Goal: Task Accomplishment & Management: Manage account settings

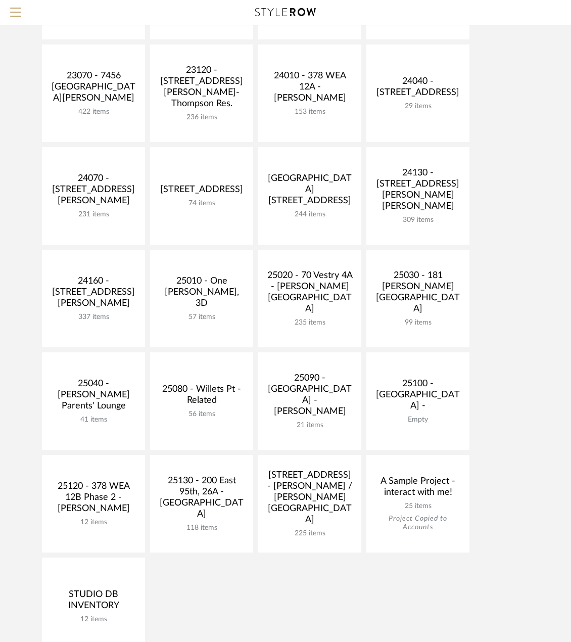
scroll to position [253, 0]
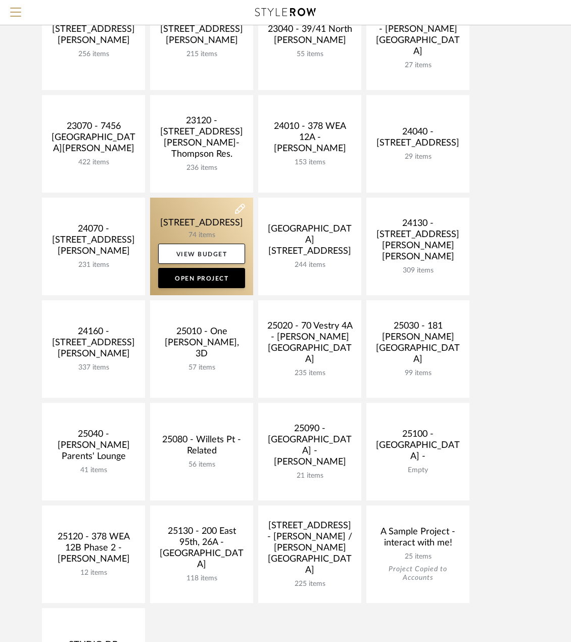
click at [199, 223] on link at bounding box center [201, 247] width 103 height 98
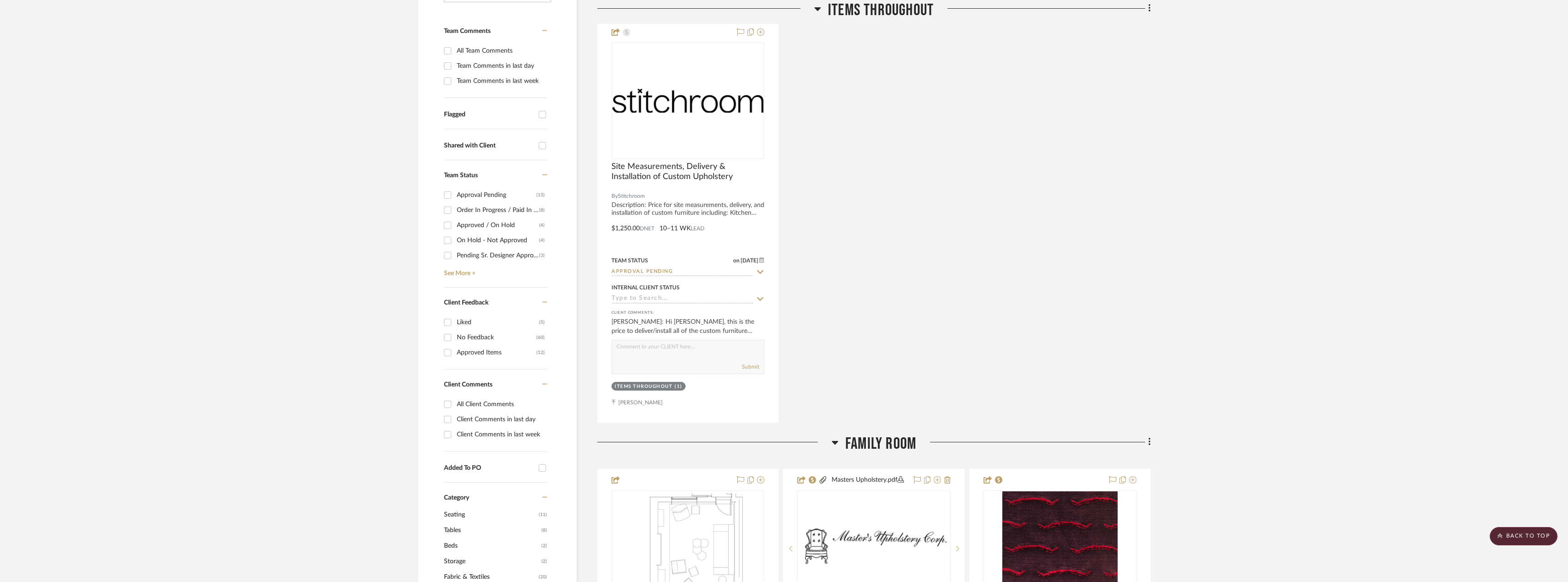
scroll to position [366, 0]
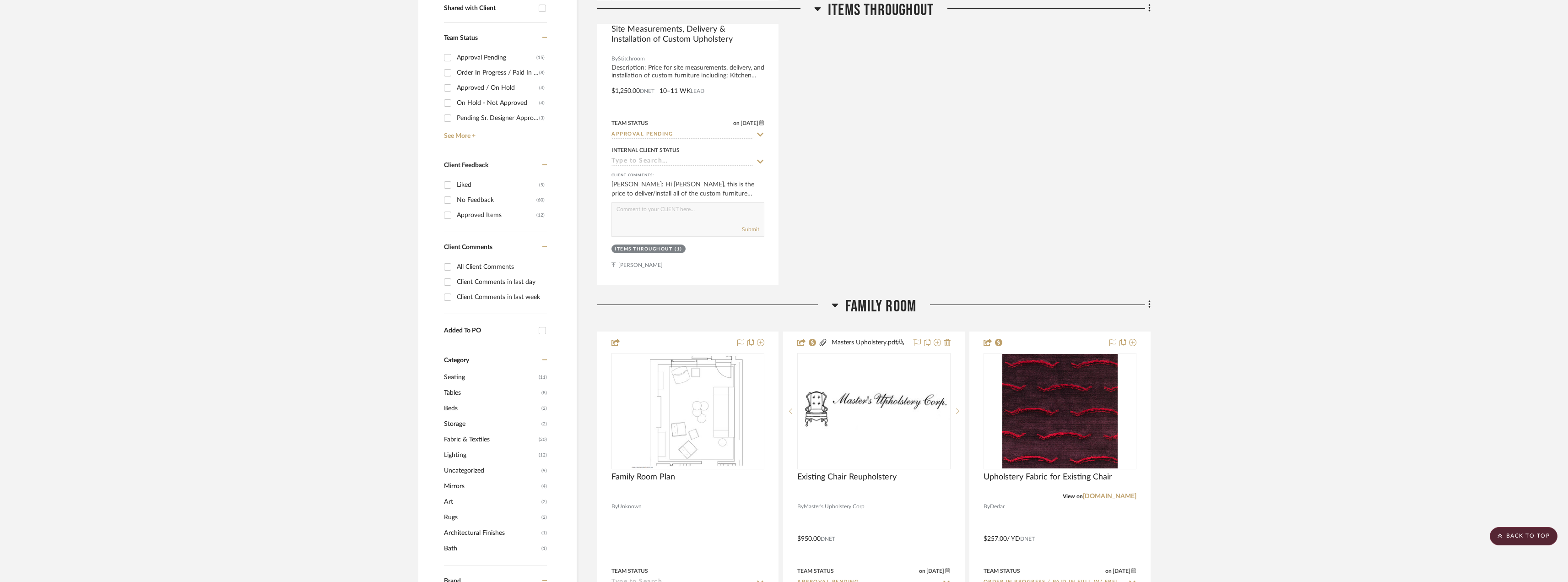
click at [466, 443] on span "Fabric & Textiles" at bounding box center [490, 440] width 92 height 15
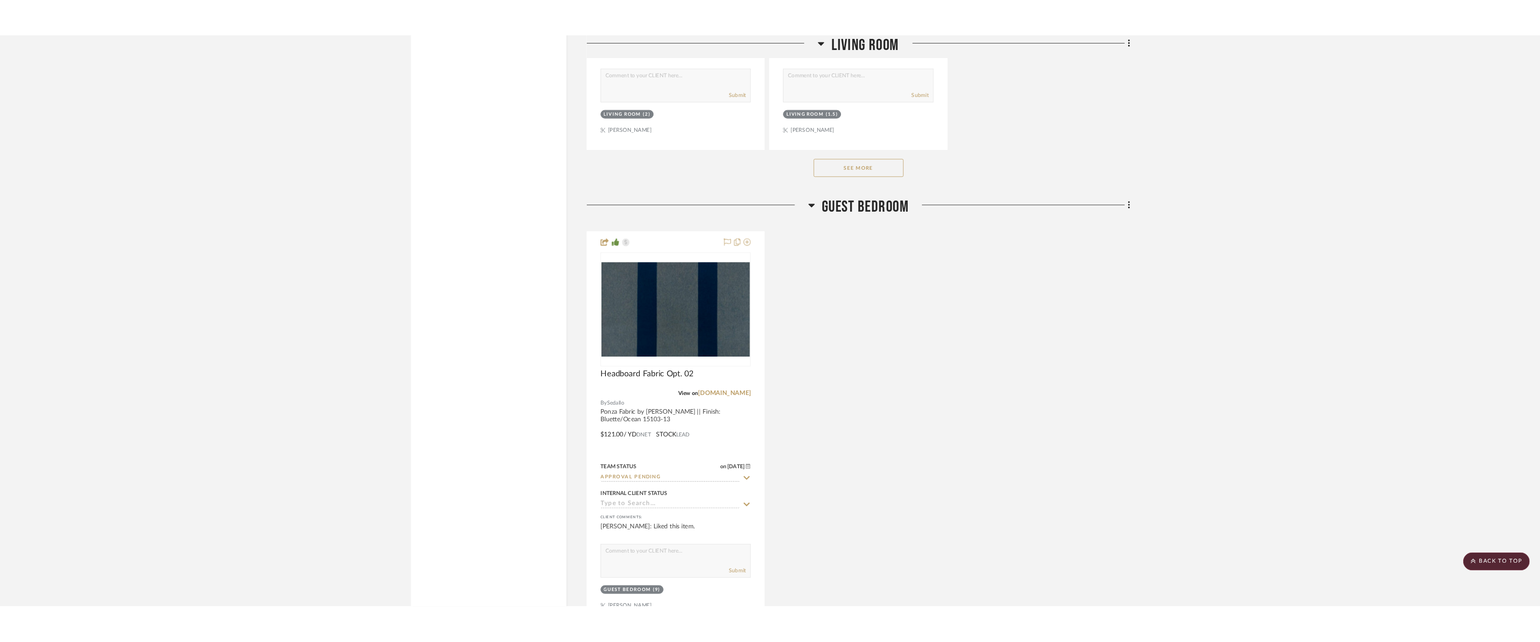
scroll to position [3032, 0]
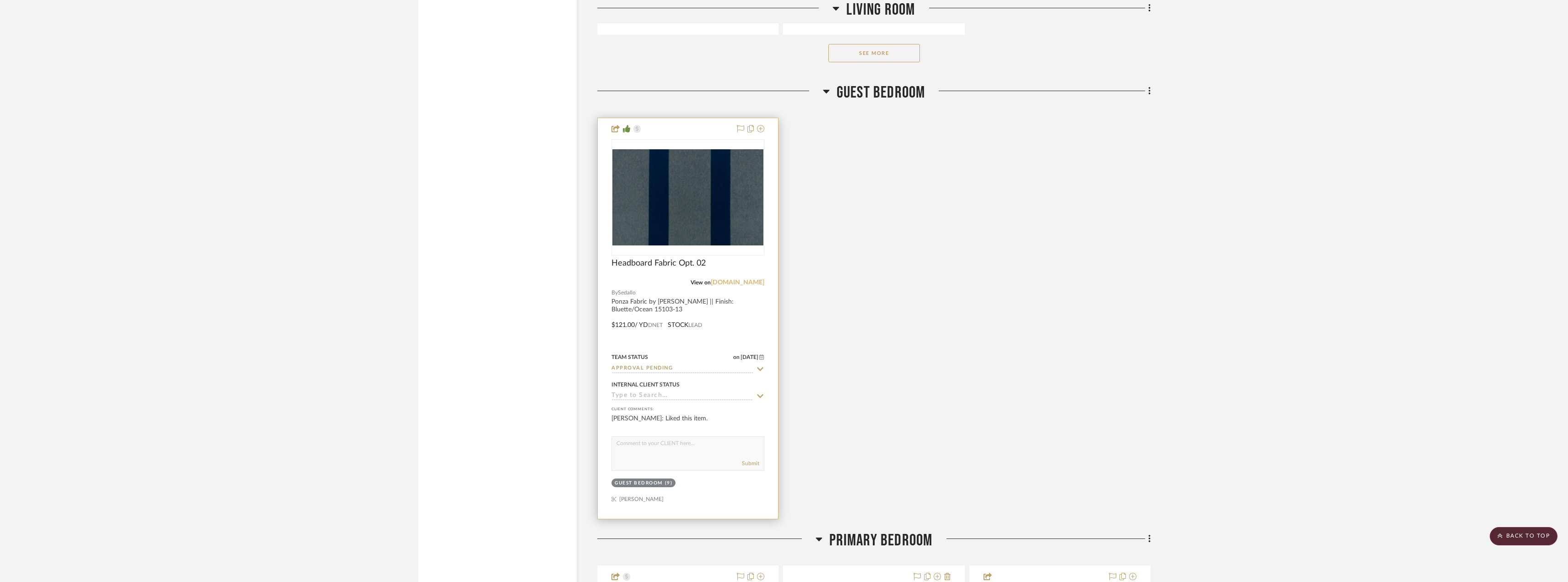
click at [517, 281] on link "[DOMAIN_NAME]" at bounding box center [737, 282] width 53 height 6
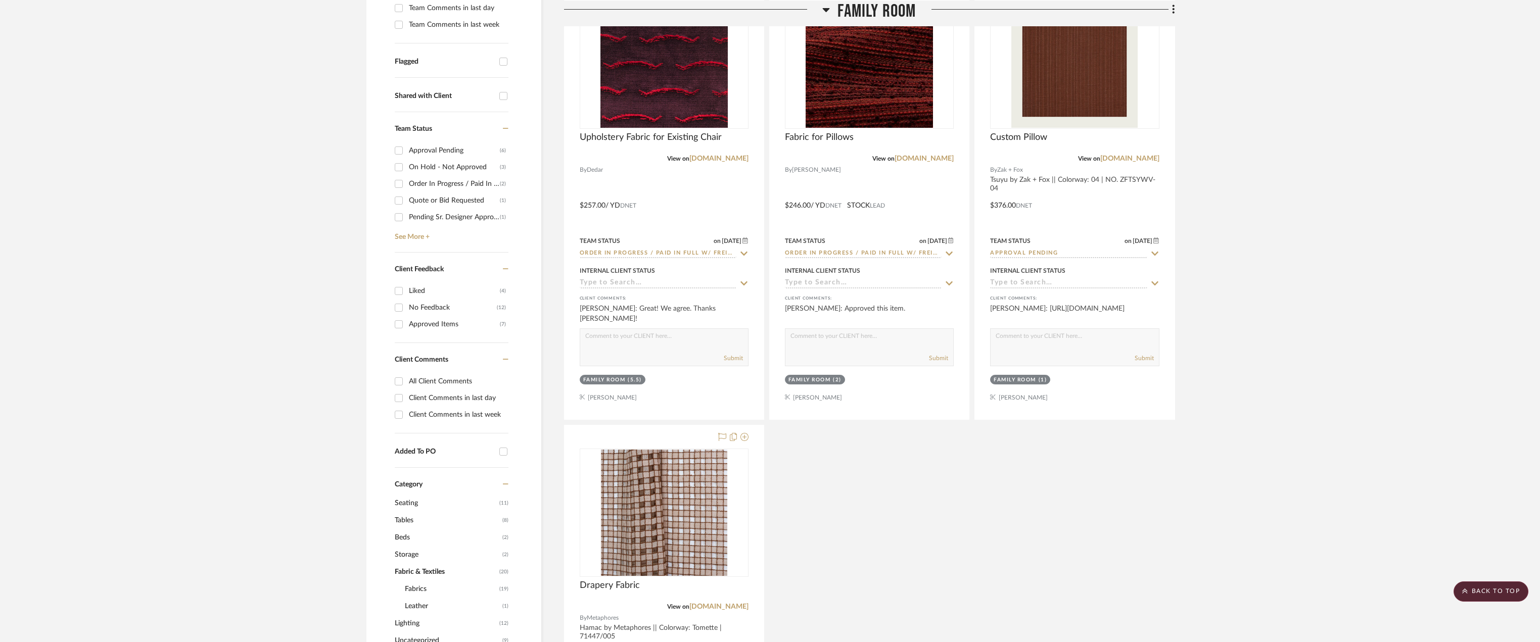
scroll to position [121, 0]
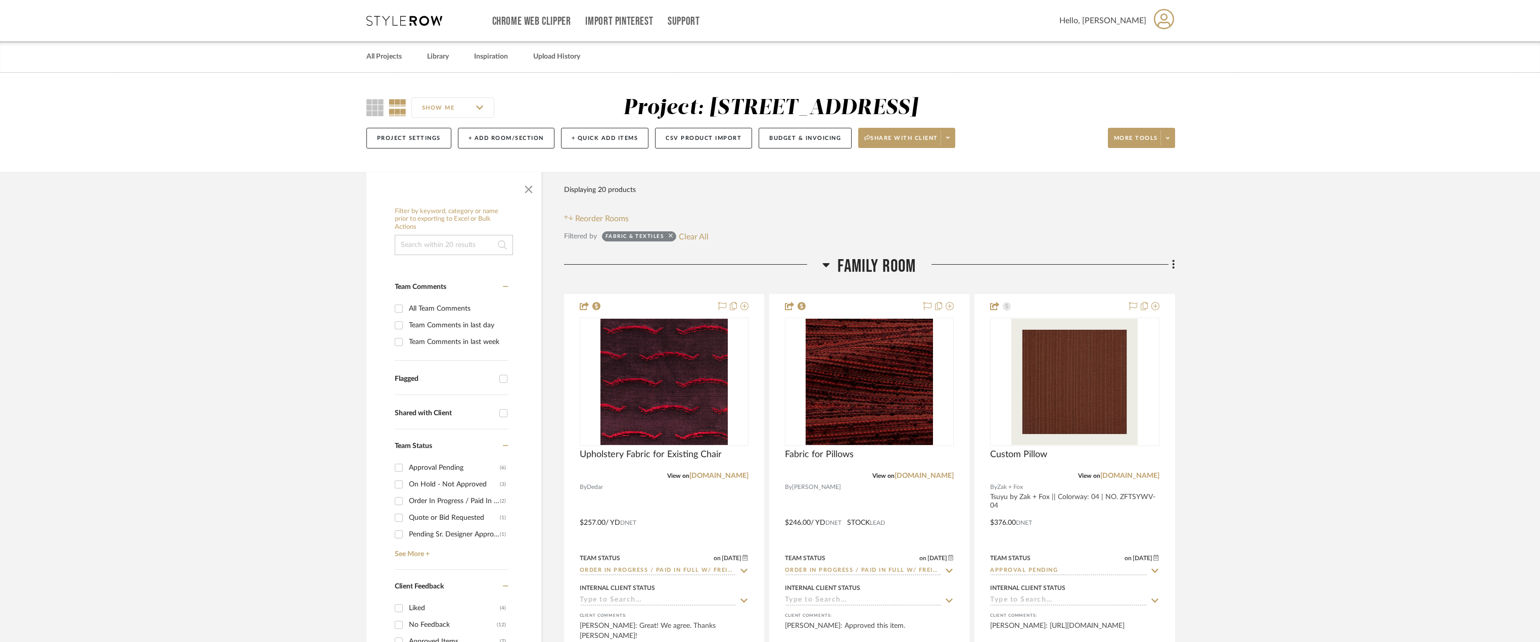
click at [673, 235] on icon at bounding box center [671, 235] width 4 height 7
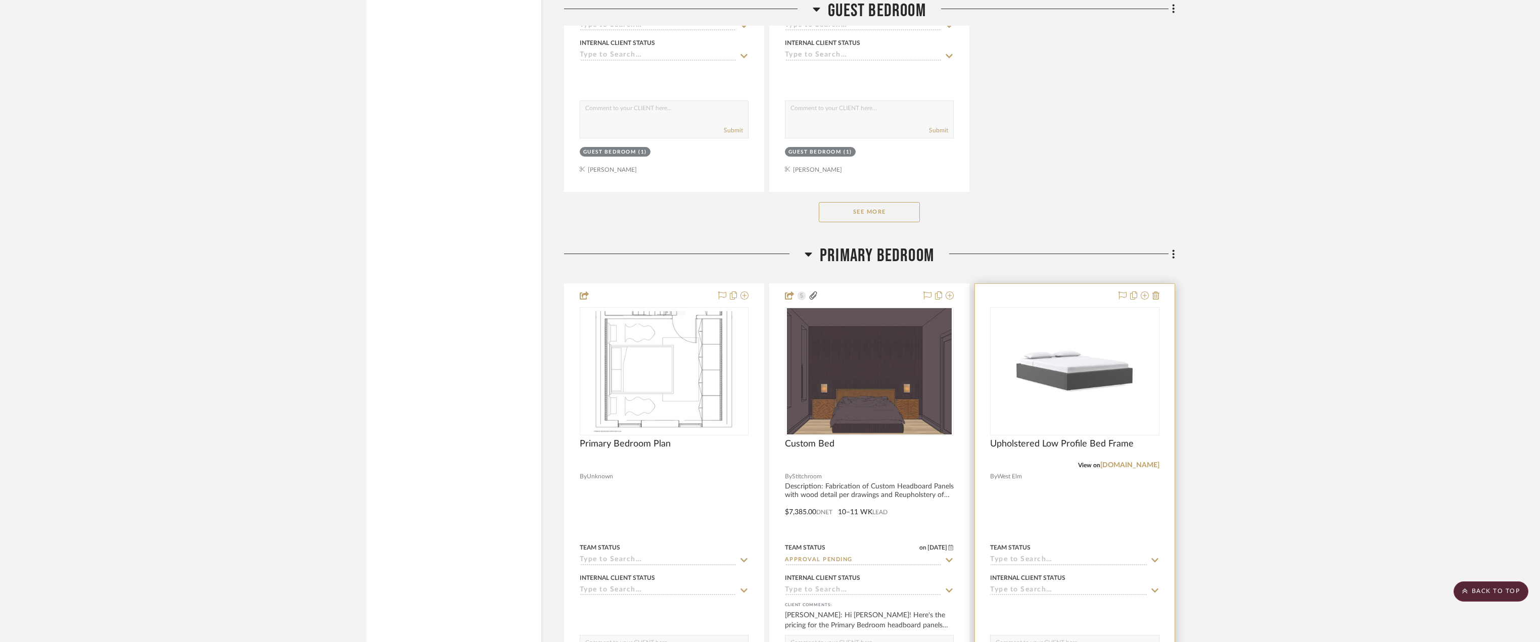
scroll to position [7378, 0]
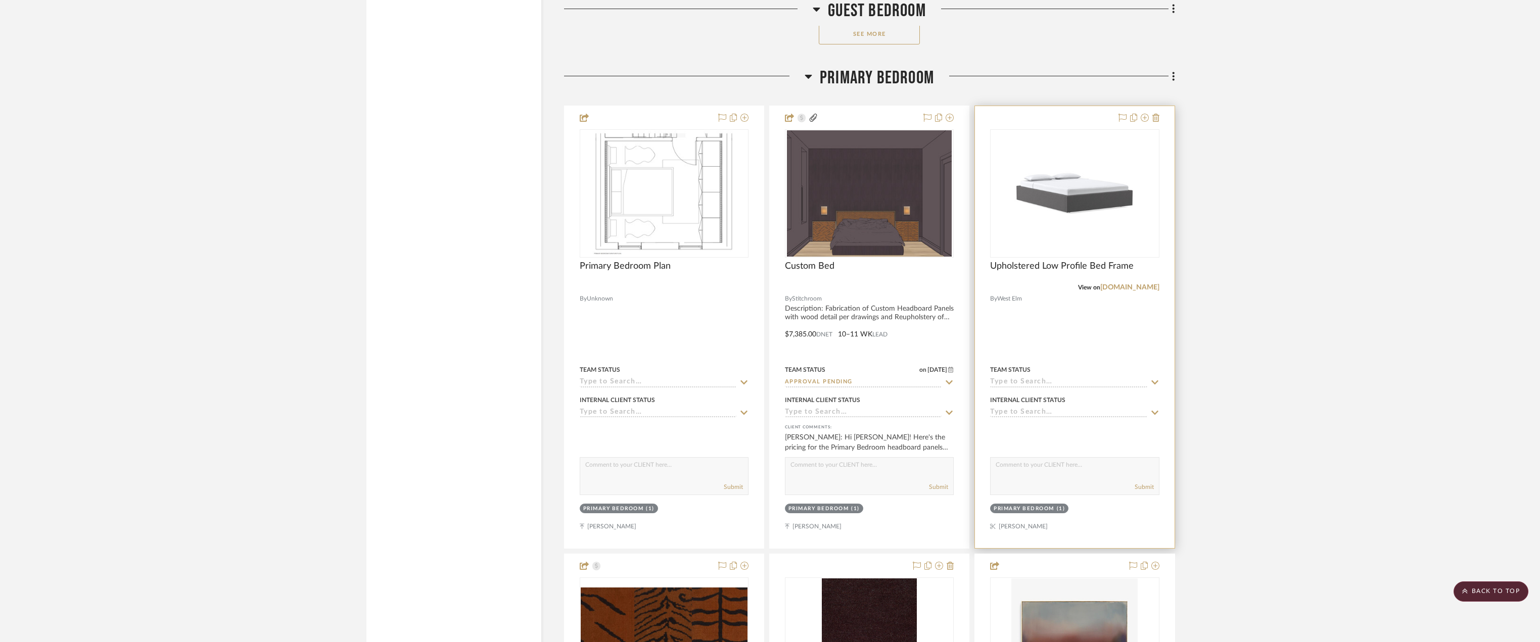
click at [0, 0] on div at bounding box center [0, 0] width 0 height 0
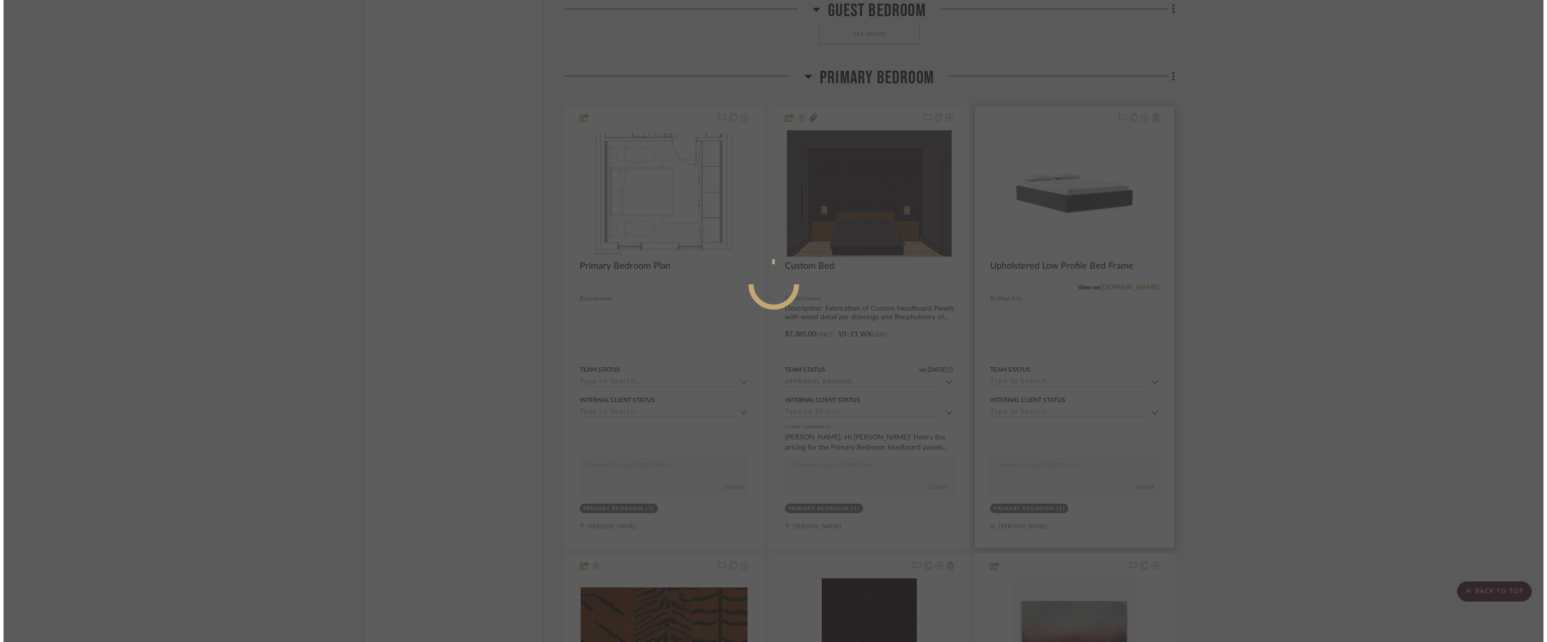
scroll to position [0, 0]
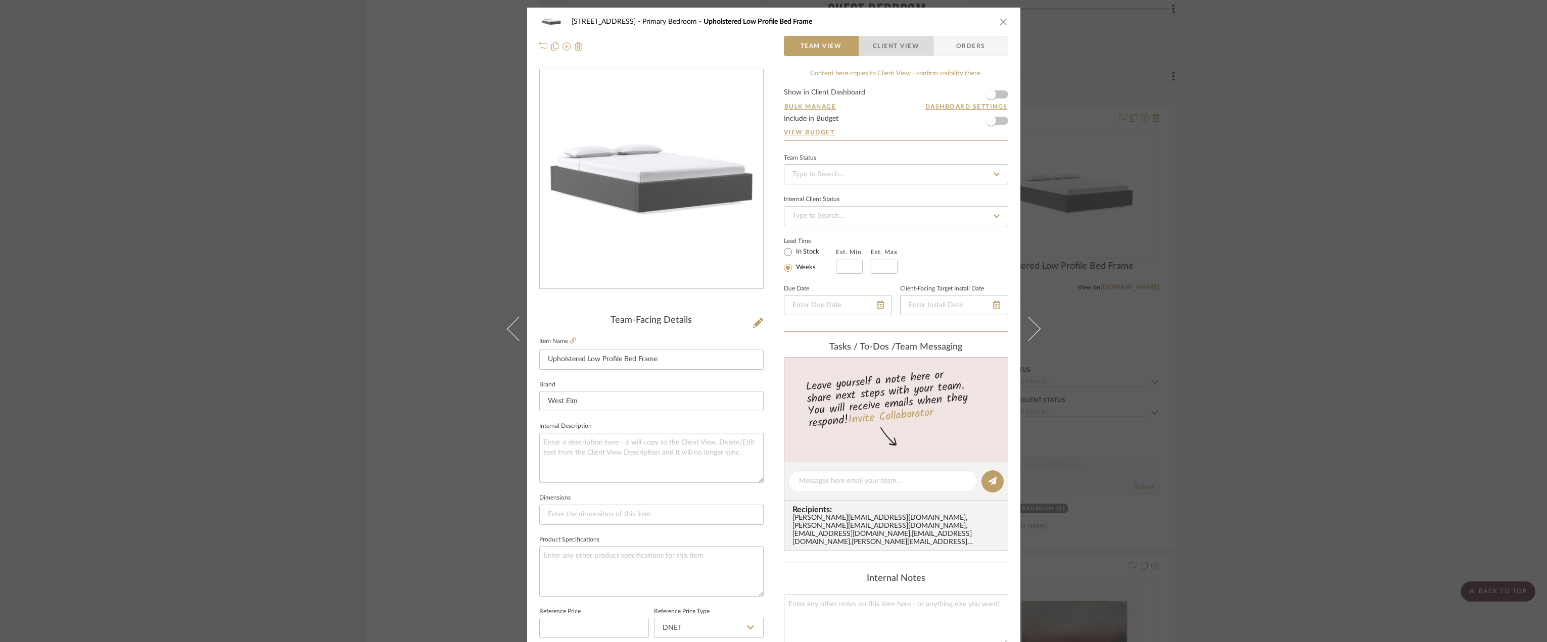
drag, startPoint x: 892, startPoint y: 48, endPoint x: 767, endPoint y: 261, distance: 246.9
click at [892, 48] on span "Client View" at bounding box center [896, 46] width 46 height 20
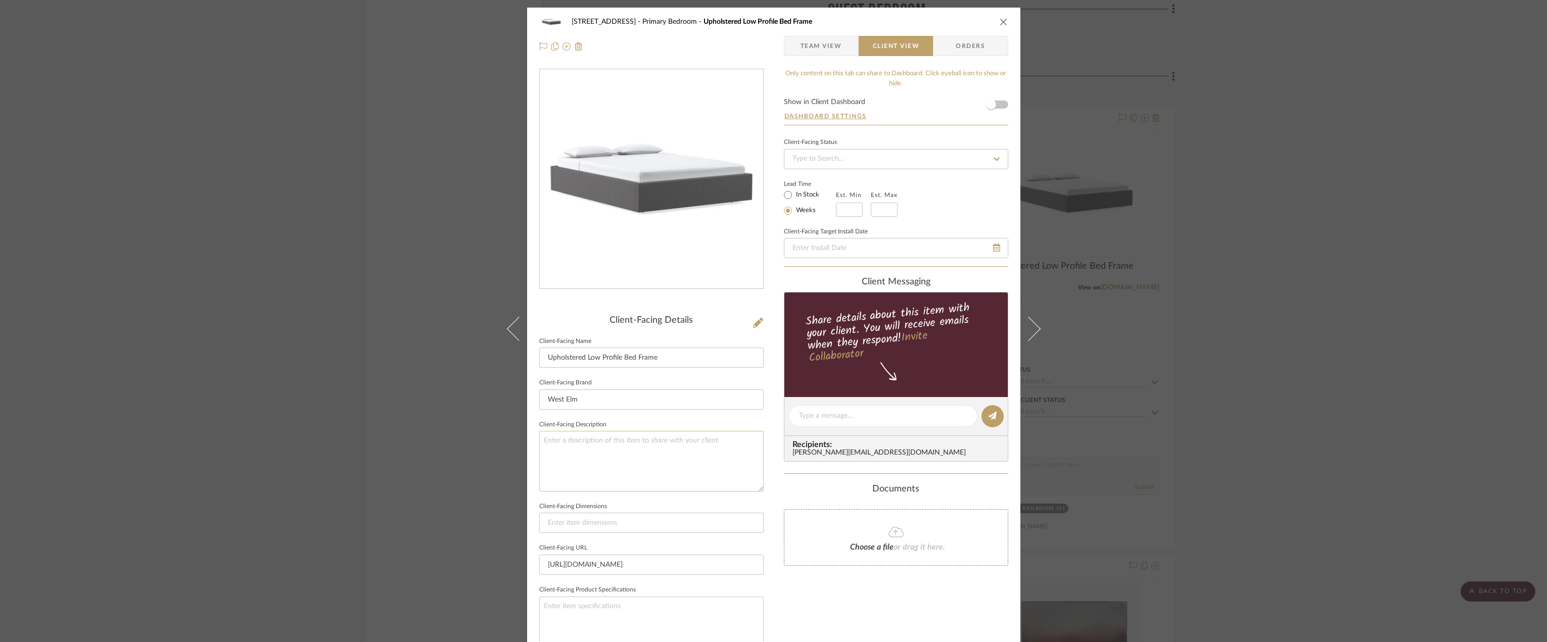
click at [636, 453] on textarea at bounding box center [651, 461] width 224 height 60
type textarea "Description |"
drag, startPoint x: 665, startPoint y: 352, endPoint x: 543, endPoint y: 364, distance: 122.4
click at [543, 364] on input "Upholstered Low Profile Bed Frame" at bounding box center [651, 358] width 224 height 20
click at [616, 439] on textarea "Description |" at bounding box center [651, 461] width 224 height 60
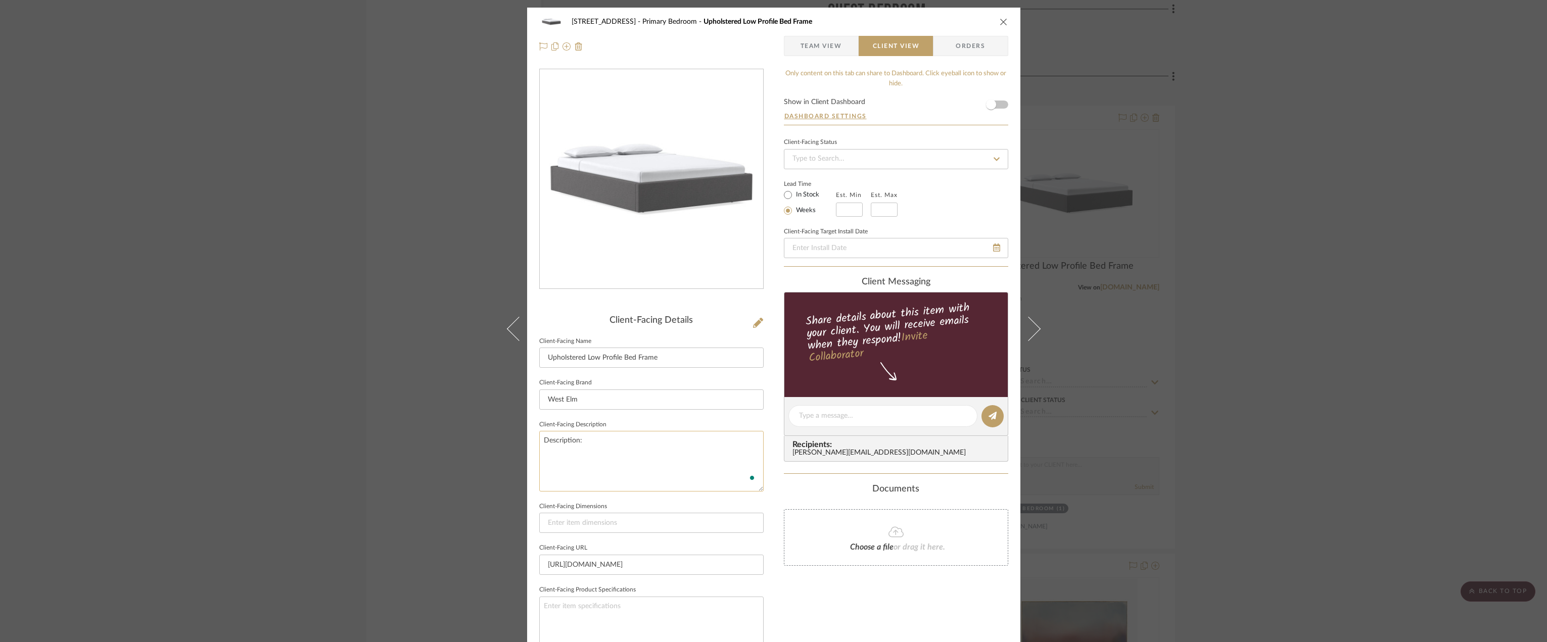
paste textarea "Upholstered Low Profile Bed Frame"
type textarea "Description: Upholstered Low Profile Bed Frame by West Elm || Content/ Finish"
click at [806, 47] on span "Team View" at bounding box center [821, 46] width 41 height 20
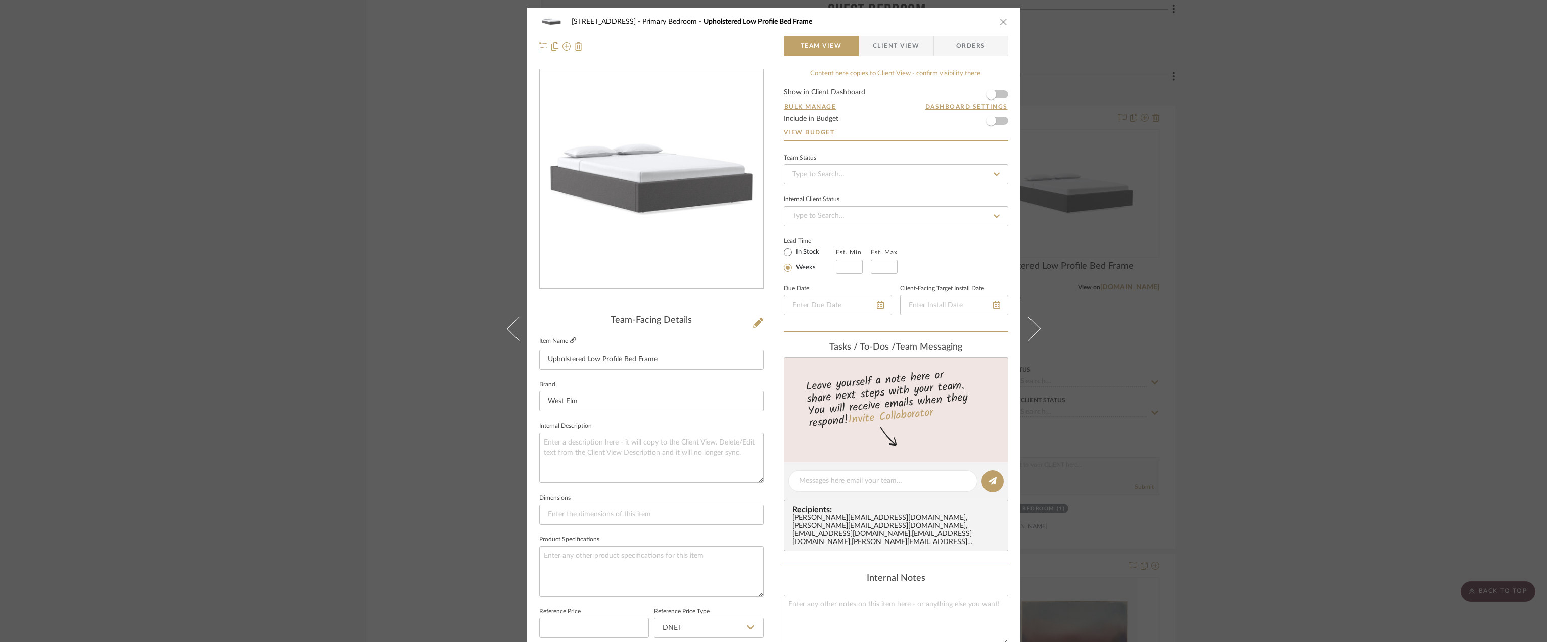
click at [570, 344] on icon at bounding box center [573, 341] width 6 height 6
drag, startPoint x: 881, startPoint y: 38, endPoint x: 806, endPoint y: 133, distance: 121.2
click at [881, 38] on span "Client View" at bounding box center [896, 46] width 46 height 20
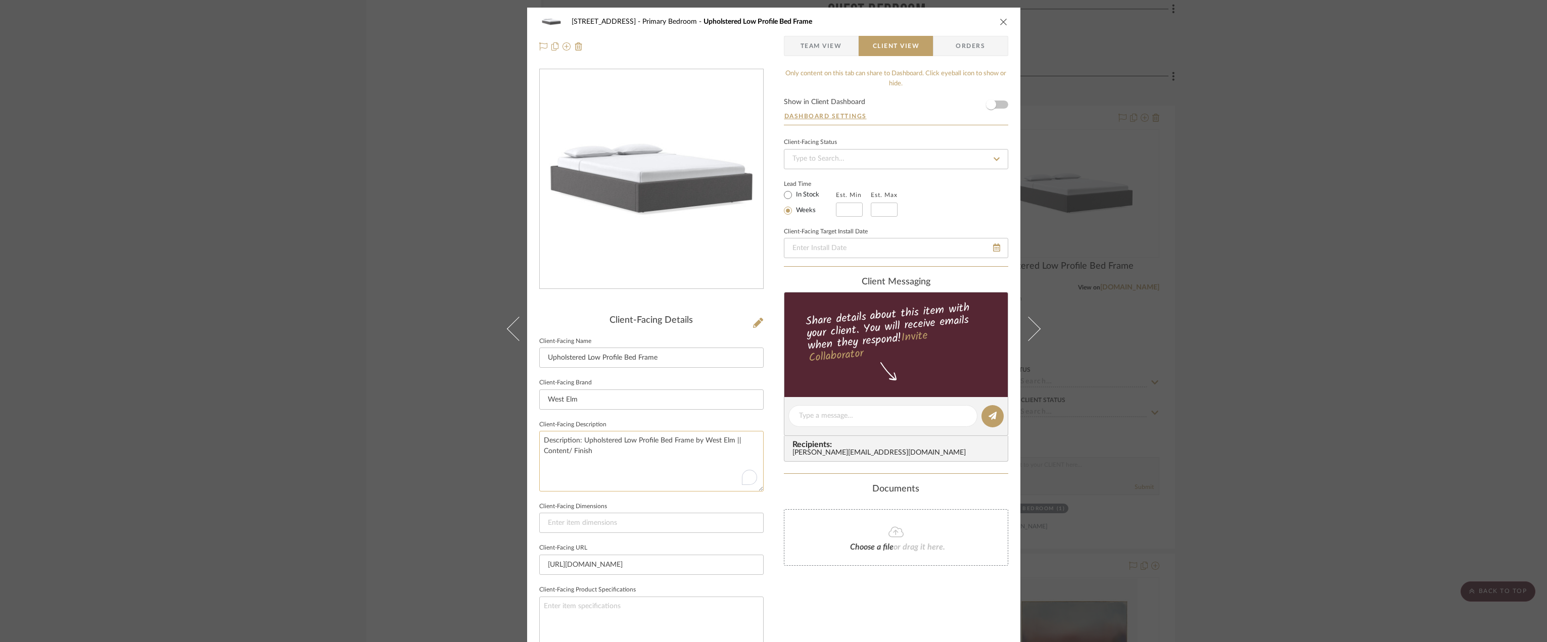
click at [600, 454] on textarea "Description: Upholstered Low Profile Bed Frame by West Elm || Content/ Finish" at bounding box center [651, 461] width 224 height 60
click at [600, 464] on textarea "Description: Upholstered Low Profile Bed Frame by West Elm || Content/ Finish: …" at bounding box center [651, 461] width 224 height 60
click at [654, 452] on textarea "Description: Upholstered Low Profile Bed Frame by West Elm || Content/ Finish: …" at bounding box center [651, 461] width 224 height 60
click at [628, 464] on textarea "Description: Upholstered Low Profile Bed Frame by West Elm || Content/ Finish: …" at bounding box center [651, 461] width 224 height 60
click at [625, 464] on textarea "Description: Upholstered Low Profile Bed Frame by West Elm || Content/ Finish: …" at bounding box center [651, 461] width 224 height 60
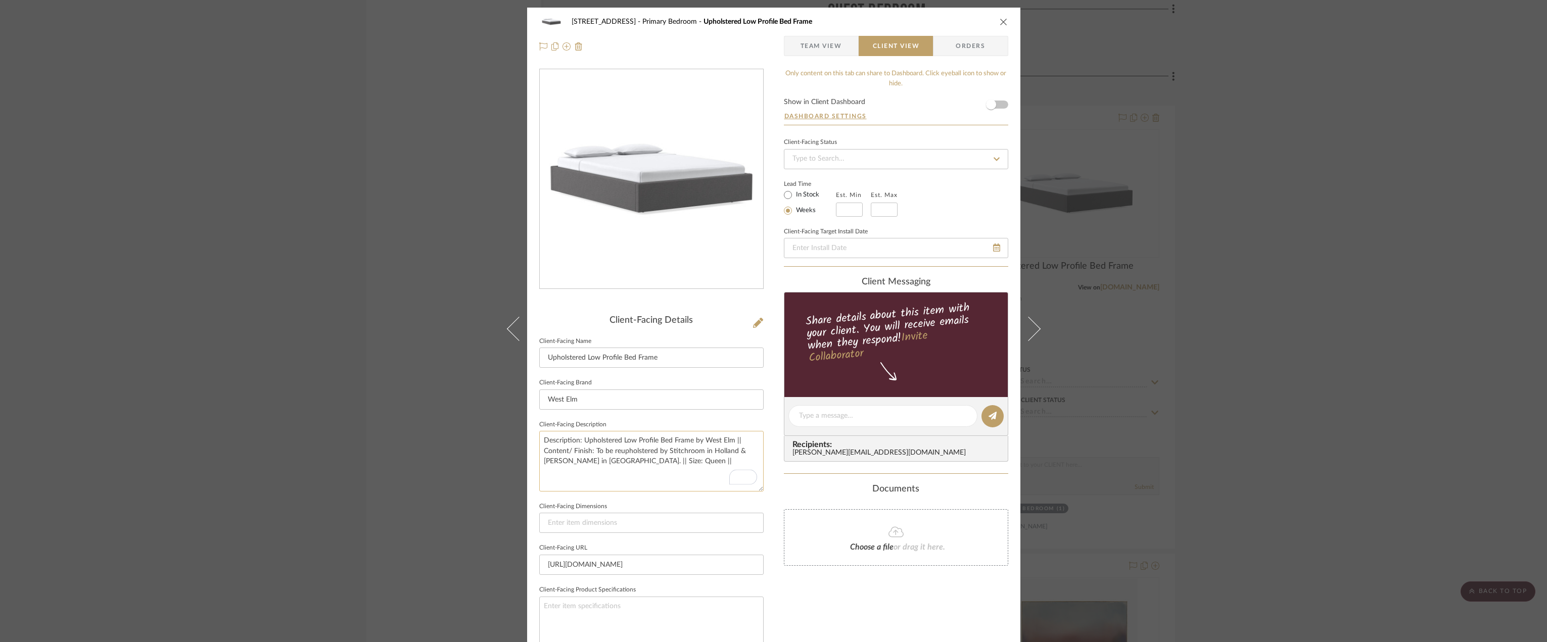
click at [626, 464] on textarea "Description: Upholstered Low Profile Bed Frame by West Elm || Content/ Finish: …" at bounding box center [651, 461] width 224 height 60
click at [626, 463] on textarea "Description: Upholstered Low Profile Bed Frame by West Elm || Content/ Finish: …" at bounding box center [651, 461] width 224 height 60
click at [624, 461] on textarea "Description: Upholstered Low Profile Bed Frame by West Elm || Content/ Finish: …" at bounding box center [651, 461] width 224 height 60
click at [616, 460] on textarea "Description: Upholstered Low Profile Bed Frame by West Elm || Content/ Finish: …" at bounding box center [651, 461] width 224 height 60
click at [625, 461] on textarea "Description: Upholstered Low Profile Bed Frame by West Elm || Content/ Finish: …" at bounding box center [651, 461] width 224 height 60
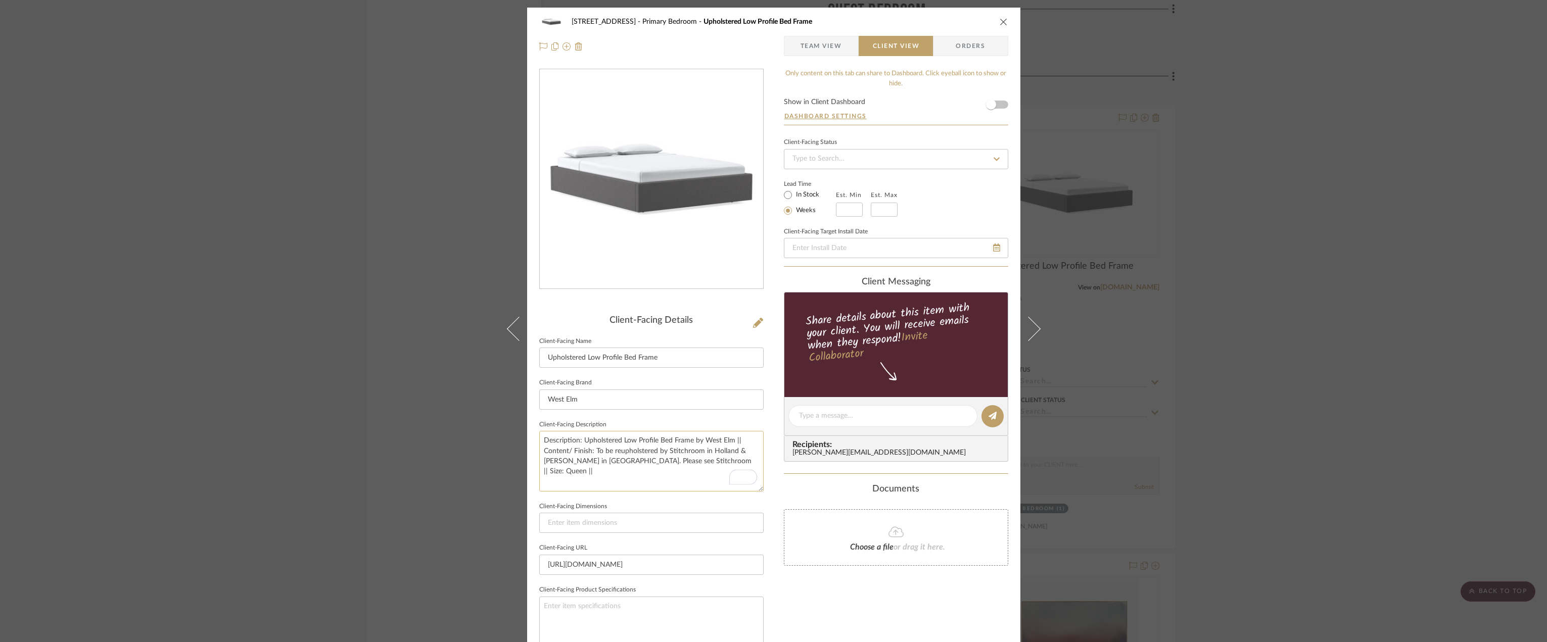
click at [663, 464] on textarea "Description: Upholstered Low Profile Bed Frame by West Elm || Content/ Finish: …" at bounding box center [651, 461] width 224 height 60
click at [662, 459] on textarea "Description: Upholstered Low Profile Bed Frame by West Elm || Content/ Finish: …" at bounding box center [651, 461] width 224 height 60
click at [750, 462] on textarea "Description: Upholstered Low Profile Bed Frame by West Elm || Content/ Finish: …" at bounding box center [651, 461] width 224 height 60
click at [581, 441] on textarea "Description: Upholstered Low Profile Bed Frame by West Elm || Content/ Finish: …" at bounding box center [651, 461] width 224 height 60
drag, startPoint x: 662, startPoint y: 473, endPoint x: 621, endPoint y: 475, distance: 41.5
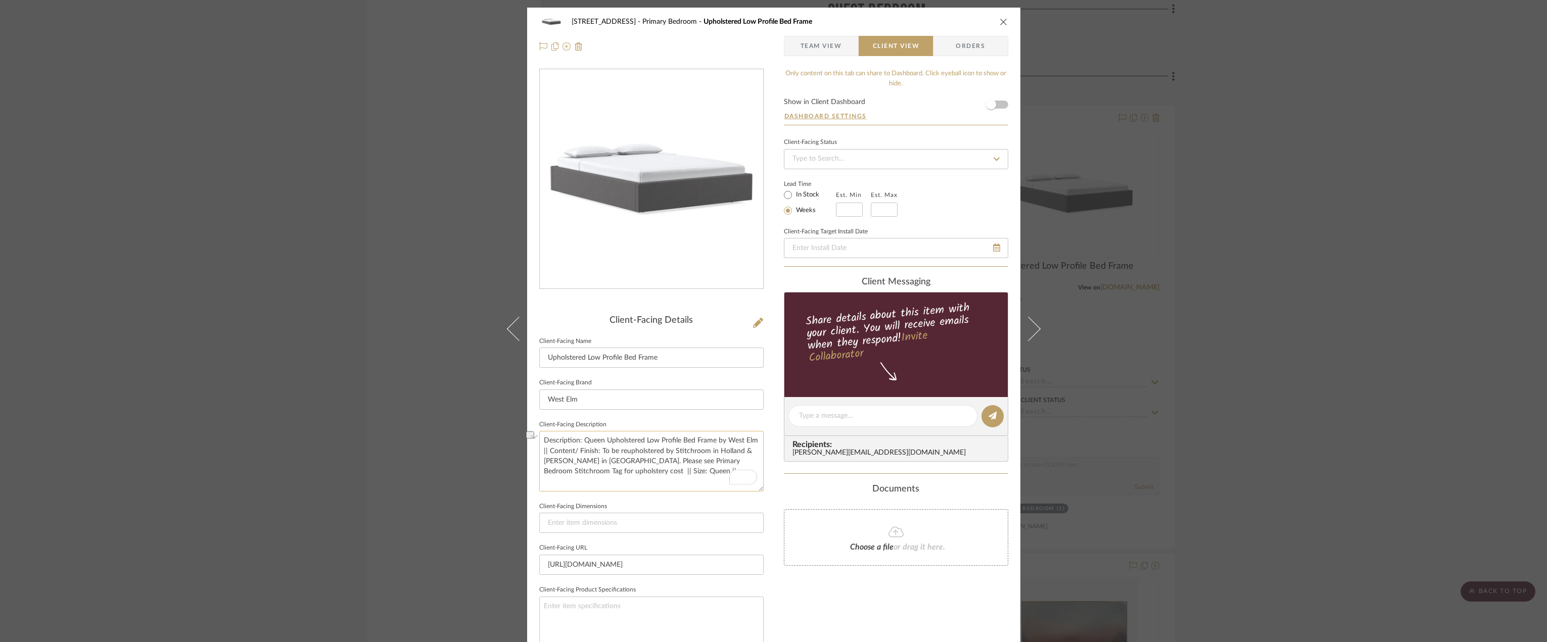
click at [621, 475] on textarea "Description: Queen Upholstered Low Profile Bed Frame by West Elm || Content/ Fi…" at bounding box center [651, 461] width 224 height 60
click at [710, 472] on textarea "Description: Queen Upholstered Low Profile Bed Frame by West Elm || Content/ Fi…" at bounding box center [651, 461] width 224 height 60
drag, startPoint x: 716, startPoint y: 462, endPoint x: 681, endPoint y: 466, distance: 35.7
click at [681, 466] on textarea "Description: Queen Upholstered Low Profile Bed Frame by West Elm || Content/ Fi…" at bounding box center [651, 461] width 224 height 60
click at [688, 460] on textarea "Description: Queen Upholstered Low Profile Bed Frame by West Elm || Content/ Fi…" at bounding box center [651, 461] width 224 height 60
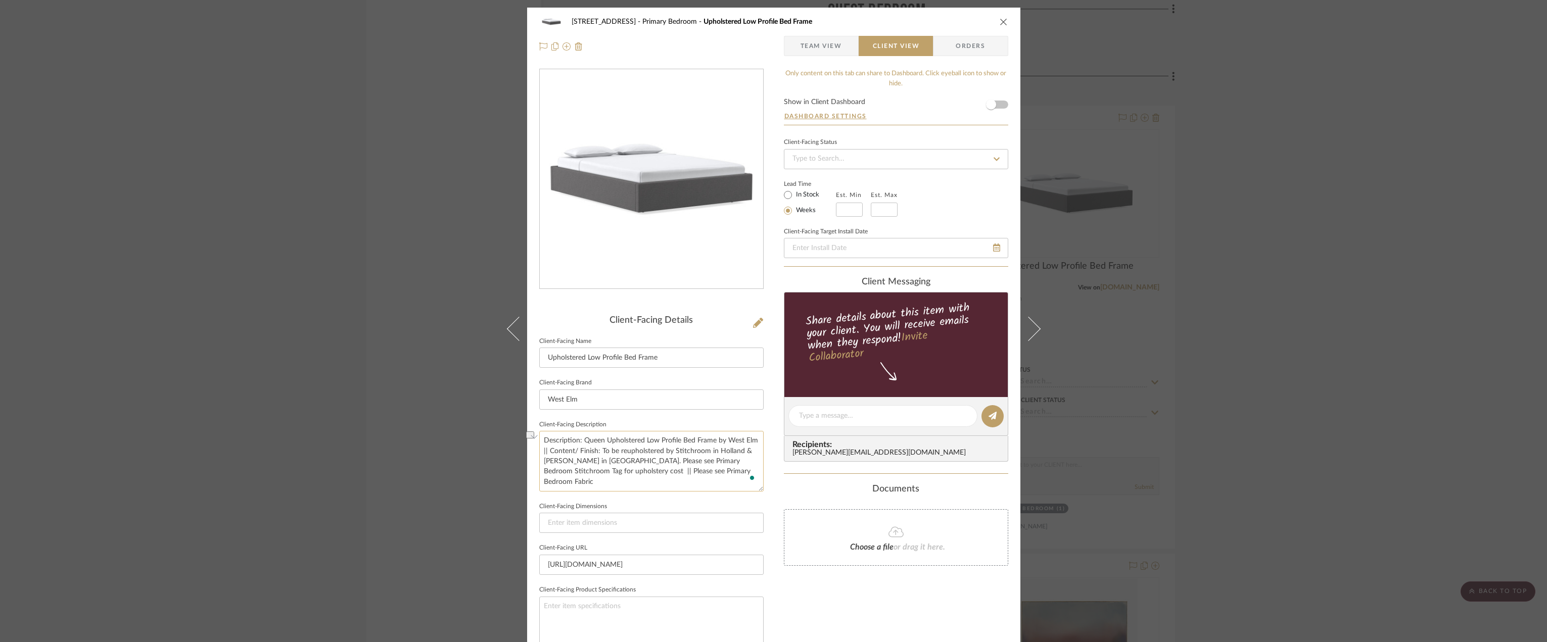
drag, startPoint x: 715, startPoint y: 462, endPoint x: 701, endPoint y: 442, distance: 24.0
click at [661, 464] on textarea "Description: Queen Upholstered Low Profile Bed Frame by West Elm || Content/ Fi…" at bounding box center [651, 461] width 224 height 60
click at [554, 472] on textarea "Description: Queen Upholstered Low Profile Bed Frame by West Elm || Content/ Fi…" at bounding box center [651, 461] width 224 height 60
click at [596, 487] on textarea "Description: Queen Upholstered Low Profile Bed Frame by West Elm || Content/ Fi…" at bounding box center [651, 461] width 224 height 60
click at [706, 461] on textarea "Description: Queen Upholstered Low Profile Bed Frame by West Elm || Content/ Fi…" at bounding box center [651, 461] width 224 height 60
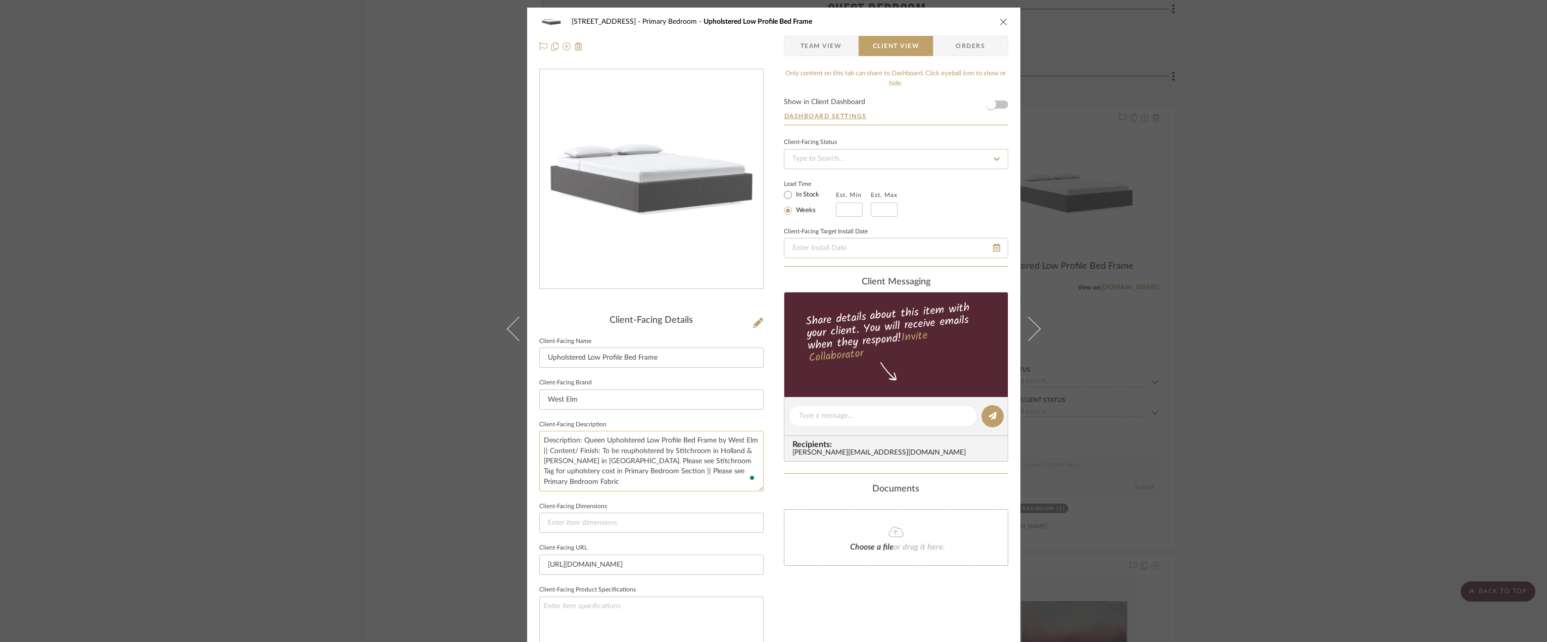
click at [561, 470] on textarea "Description: Queen Upholstered Low Profile Bed Frame by West Elm || Content/ Fi…" at bounding box center [651, 461] width 224 height 60
click at [561, 472] on textarea "Description: Queen Upholstered Low Profile Bed Frame by West Elm || Content/ Fi…" at bounding box center [651, 461] width 224 height 60
drag, startPoint x: 599, startPoint y: 484, endPoint x: 725, endPoint y: 484, distance: 125.8
click at [726, 483] on textarea "Description: Queen Upholstered Low Profile Bed Frame by West Elm || Content/ Fi…" at bounding box center [651, 461] width 224 height 60
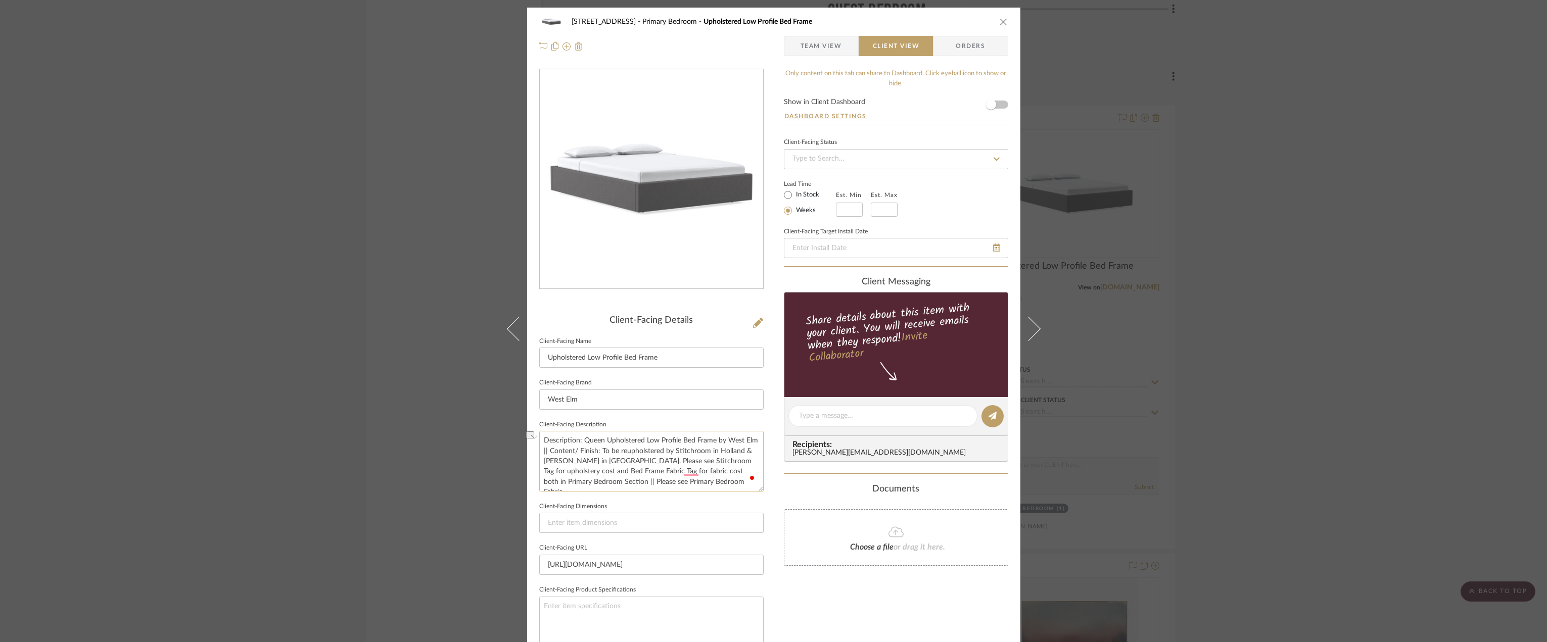
click at [660, 461] on textarea "Description: Queen Upholstered Low Profile Bed Frame by West Elm || Content/ Fi…" at bounding box center [651, 461] width 224 height 60
drag, startPoint x: 633, startPoint y: 471, endPoint x: 576, endPoint y: 461, distance: 57.4
click at [576, 461] on textarea "Description: Queen Upholstered Low Profile Bed Frame by West Elm || Content/ Fi…" at bounding box center [651, 461] width 224 height 60
drag, startPoint x: 714, startPoint y: 462, endPoint x: 622, endPoint y: 466, distance: 92.6
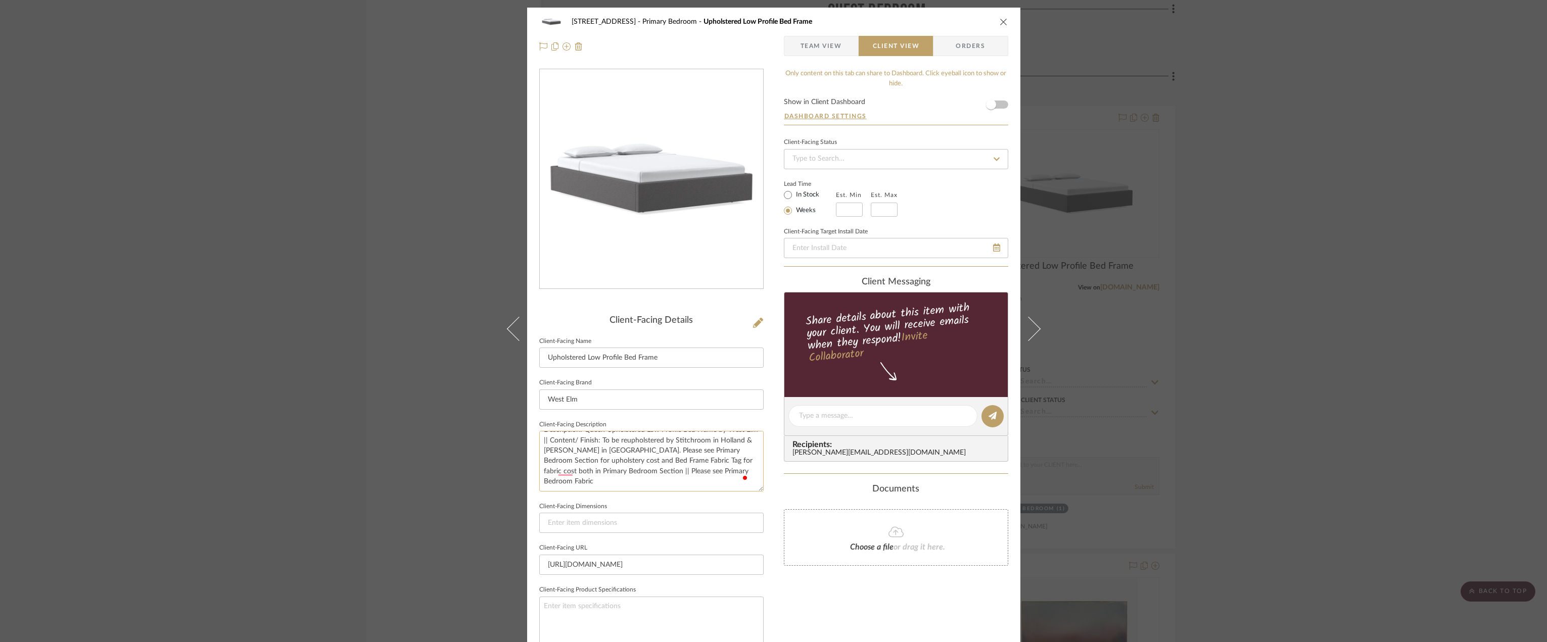
click at [626, 461] on textarea "Description: Queen Upholstered Low Profile Bed Frame by West Elm || Content/ Fi…" at bounding box center [651, 461] width 224 height 60
drag, startPoint x: 637, startPoint y: 469, endPoint x: 739, endPoint y: 469, distance: 102.6
click at [739, 469] on textarea "Description: Queen Upholstered Low Profile Bed Frame by West Elm || Content/ Fi…" at bounding box center [651, 461] width 224 height 60
click at [591, 474] on textarea "Description: Queen Upholstered Low Profile Bed Frame by West Elm || Content/ Fi…" at bounding box center [651, 461] width 224 height 60
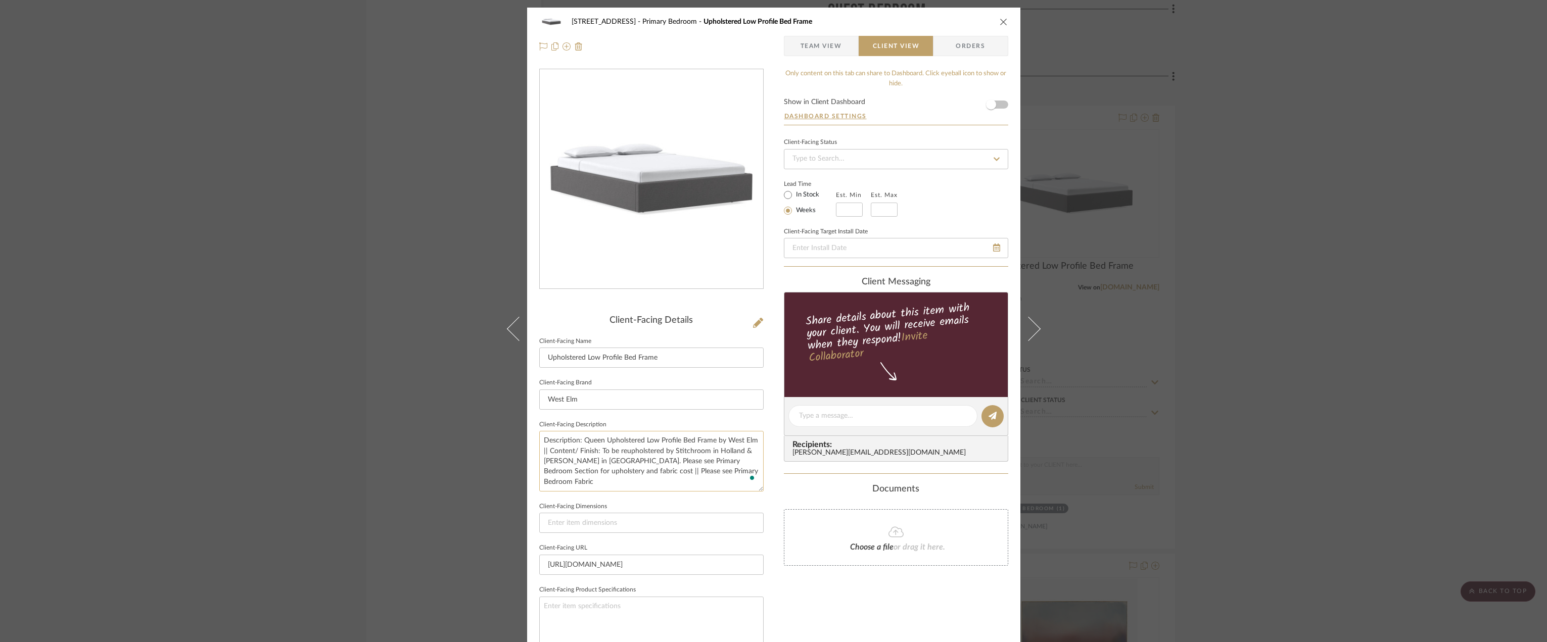
click at [621, 471] on textarea "Description: Queen Upholstered Low Profile Bed Frame by West Elm || Content/ Fi…" at bounding box center [651, 461] width 224 height 60
drag, startPoint x: 747, startPoint y: 469, endPoint x: 637, endPoint y: 479, distance: 110.1
click at [637, 479] on textarea "Description: Queen Upholstered Low Profile Bed Frame by West Elm || Content/ Fi…" at bounding box center [651, 461] width 224 height 60
type textarea "Description: Queen Upholstered Low Profile Bed Frame by West Elm || Content/ Fi…"
click at [829, 51] on span "Team View" at bounding box center [821, 46] width 41 height 20
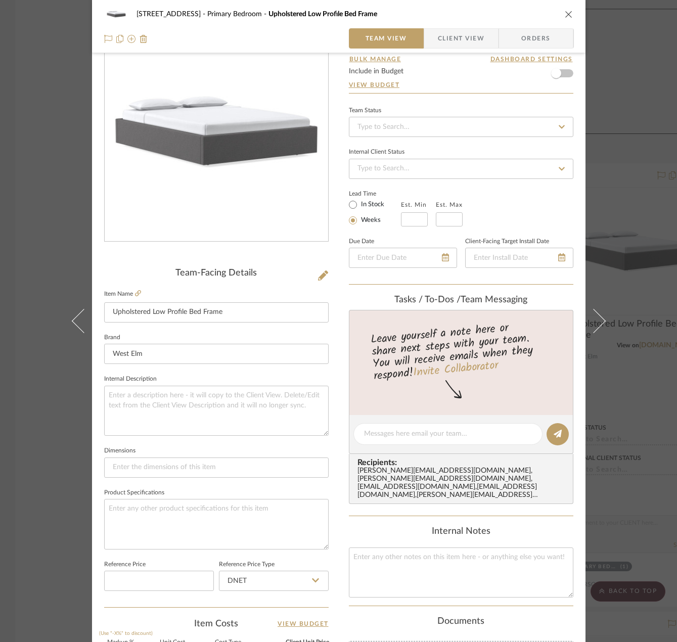
scroll to position [46, 0]
click at [443, 39] on span "Client View" at bounding box center [461, 38] width 46 height 20
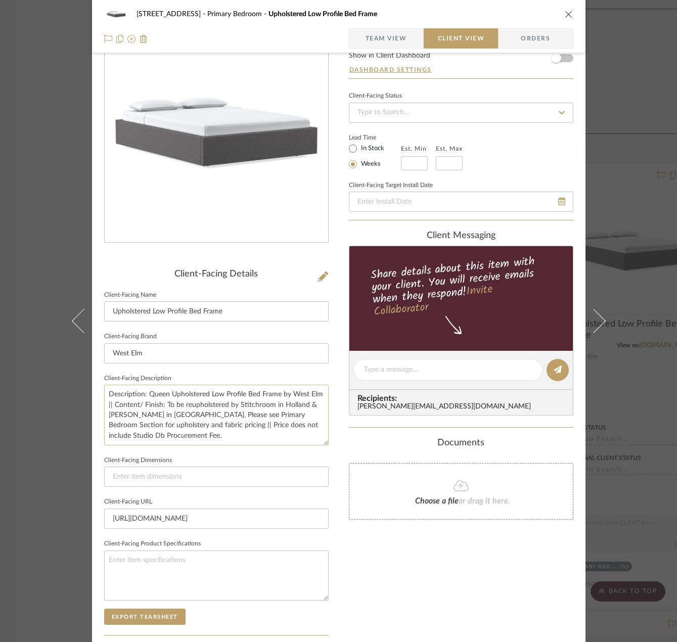
click at [164, 405] on textarea "Description: Queen Upholstered Low Profile Bed Frame by West Elm || Content/ Fi…" at bounding box center [216, 415] width 224 height 60
click at [300, 426] on textarea "Description: Queen Upholstered Low Profile Bed Frame by West Elm || Content/ Fi…" at bounding box center [216, 415] width 224 height 60
click at [163, 403] on textarea "Description: Queen Upholstered Low Profile Bed Frame by West Elm || Content/ Fi…" at bounding box center [216, 415] width 224 height 60
click at [191, 426] on textarea "Description: Queen Upholstered Low Profile Bed Frame by West Elm || Content/ Fi…" at bounding box center [216, 415] width 224 height 60
click at [194, 426] on textarea "Description: Queen Upholstered Low Profile Bed Frame by West Elm || Content/ Fi…" at bounding box center [216, 415] width 224 height 60
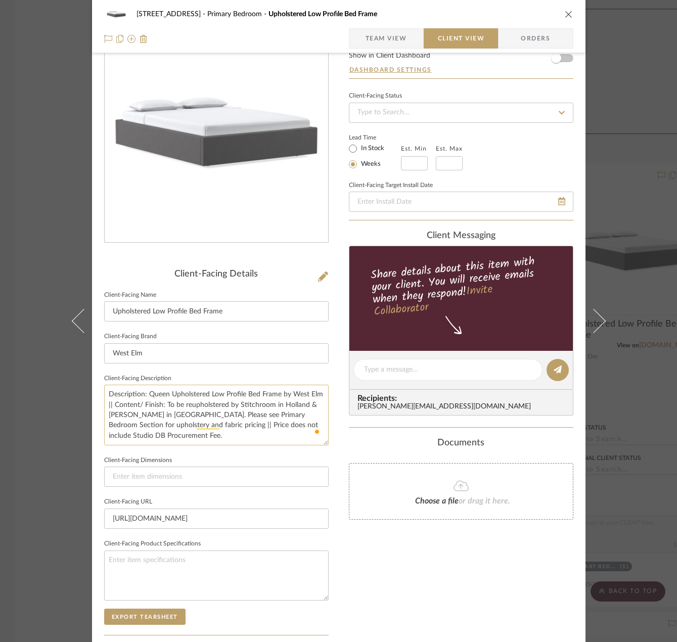
click at [163, 405] on textarea "Description: Queen Upholstered Low Profile Bed Frame by West Elm || Content/ Fi…" at bounding box center [216, 415] width 224 height 60
click at [279, 393] on textarea "Description: Queen Upholstered Low Profile Bed Frame by West Elm || Content/ Fi…" at bounding box center [216, 415] width 224 height 60
click at [272, 438] on textarea "Description: Queen Upholstered Low Profile Bed Frame, No-Show Leg by West Elm |…" at bounding box center [216, 415] width 224 height 60
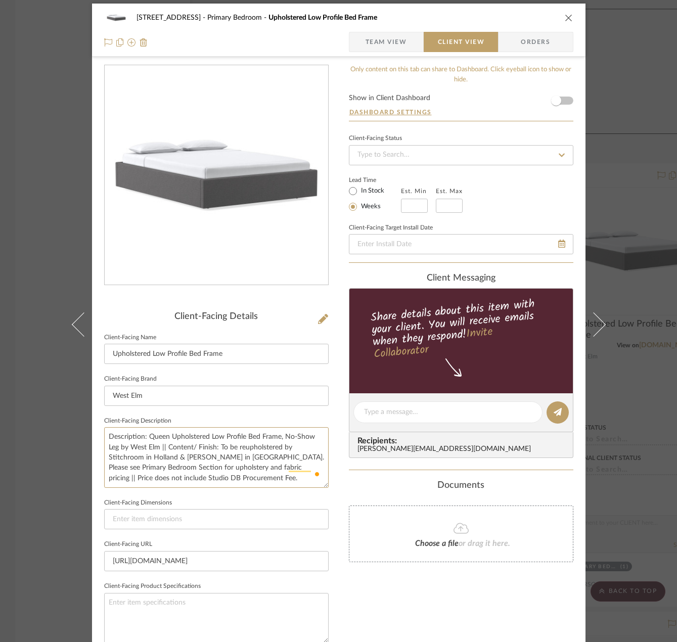
scroll to position [0, 0]
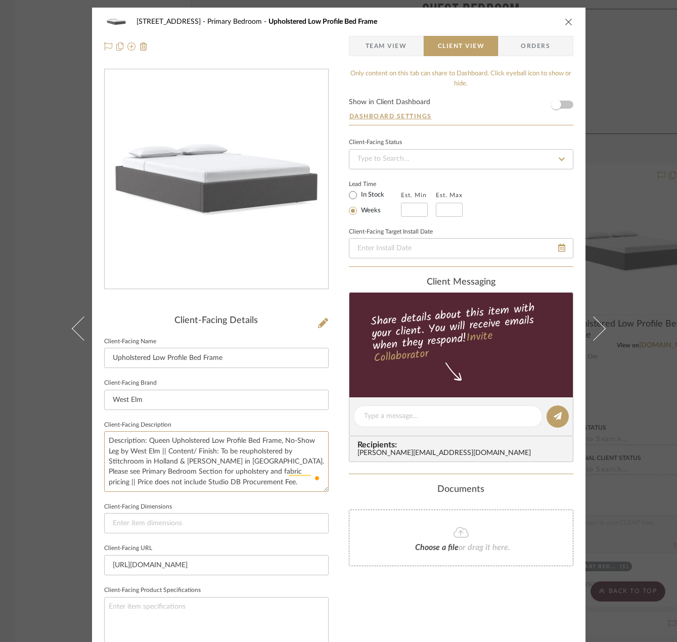
type textarea "Description: Queen Upholstered Low Profile Bed Frame, No-Show Leg by West Elm |…"
drag, startPoint x: 384, startPoint y: 36, endPoint x: 382, endPoint y: 49, distance: 12.8
click at [385, 36] on span "Team View" at bounding box center [385, 46] width 41 height 20
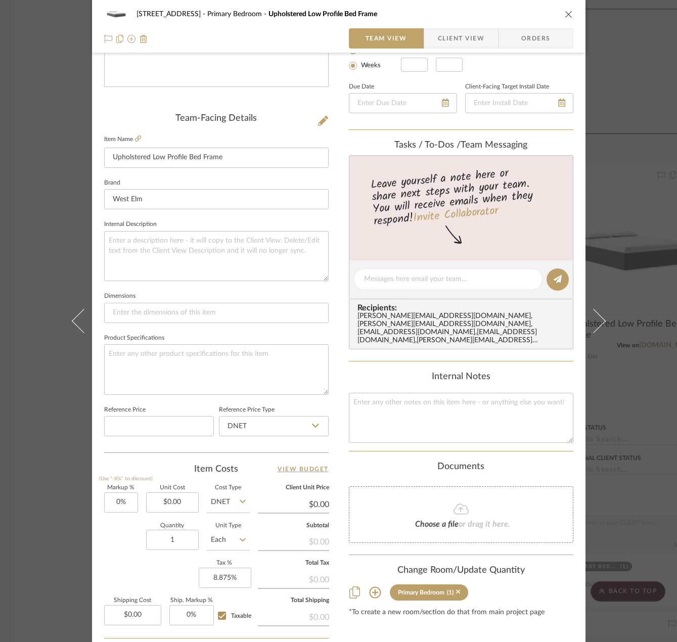
scroll to position [299, 0]
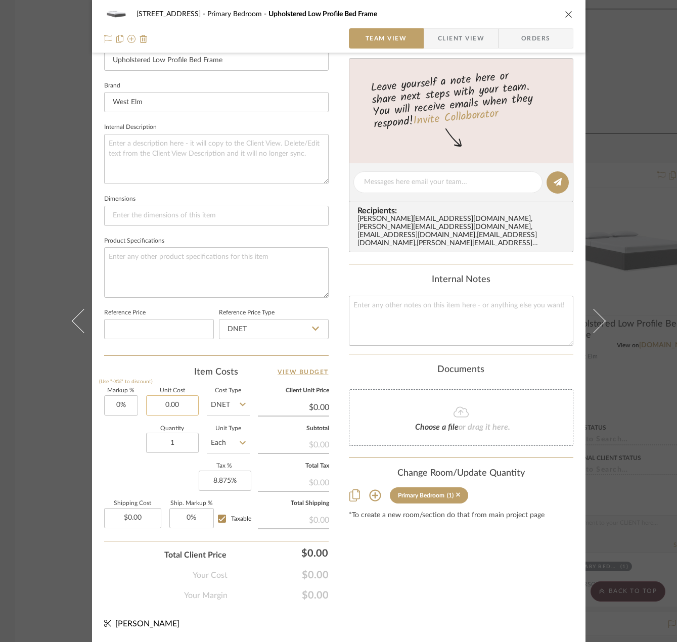
click at [164, 412] on input "0.00" at bounding box center [172, 405] width 53 height 20
type input "$639.20"
type input "0.00"
click at [137, 514] on input "0.00" at bounding box center [132, 518] width 57 height 20
type input "$639.20"
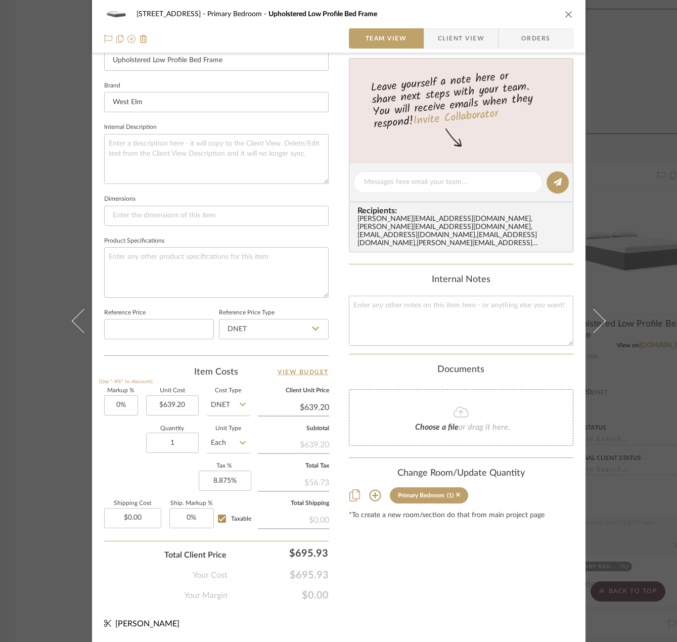
drag, startPoint x: 343, startPoint y: 353, endPoint x: 260, endPoint y: 403, distance: 97.0
click at [342, 353] on div "24080 - [STREET_ADDRESS] Primary Bedroom Upholstered Low Profile Bed Frame Team…" at bounding box center [338, 174] width 493 height 933
click at [119, 515] on input "0.00" at bounding box center [132, 518] width 57 height 20
type input "$159.00"
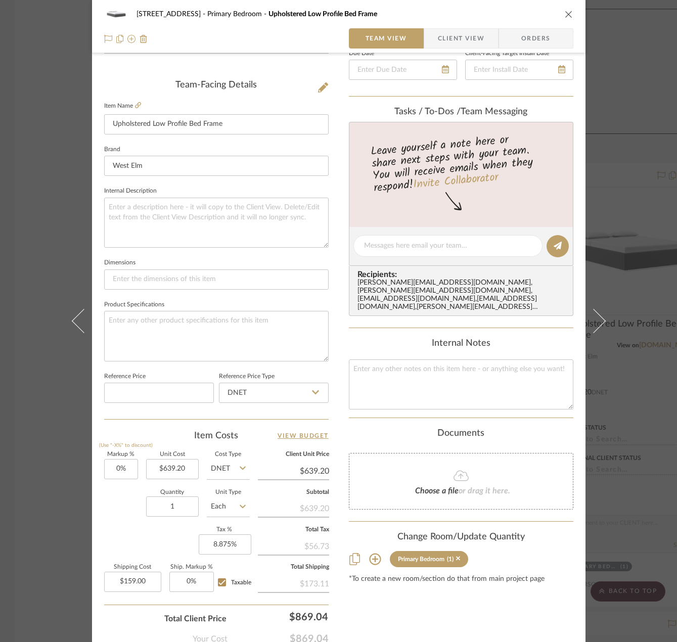
scroll to position [148, 0]
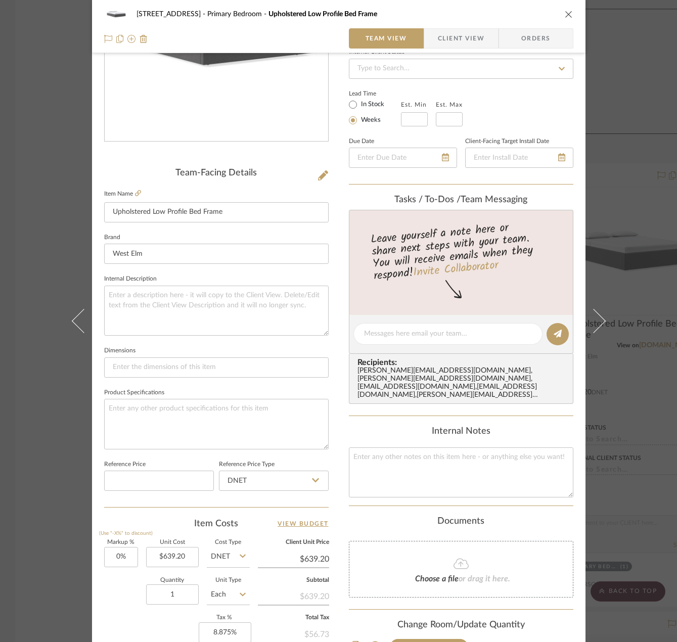
type input "$159.00"
click at [521, 111] on div "Lead Time In Stock Weeks Est. Min Est. Max" at bounding box center [461, 106] width 224 height 39
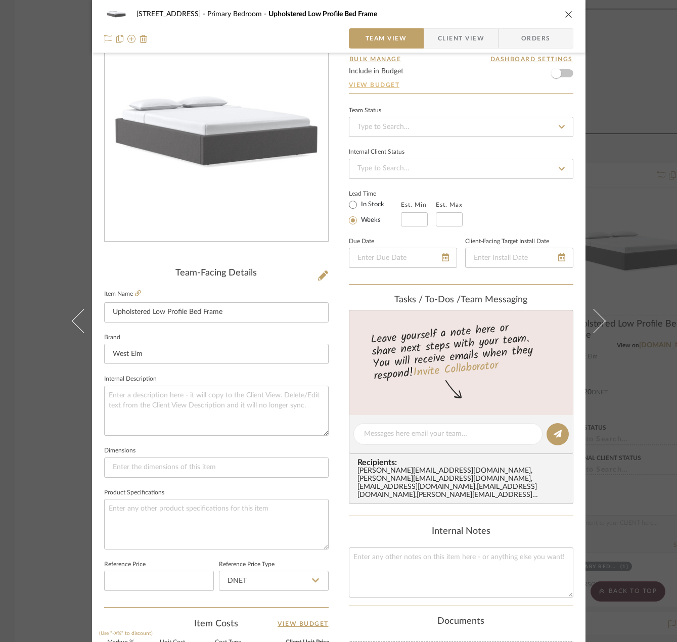
scroll to position [0, 0]
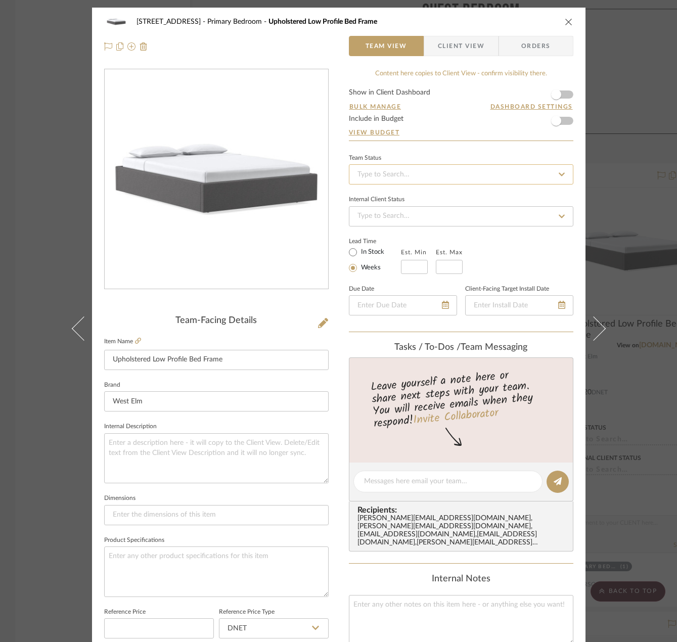
click at [391, 174] on input at bounding box center [461, 174] width 224 height 20
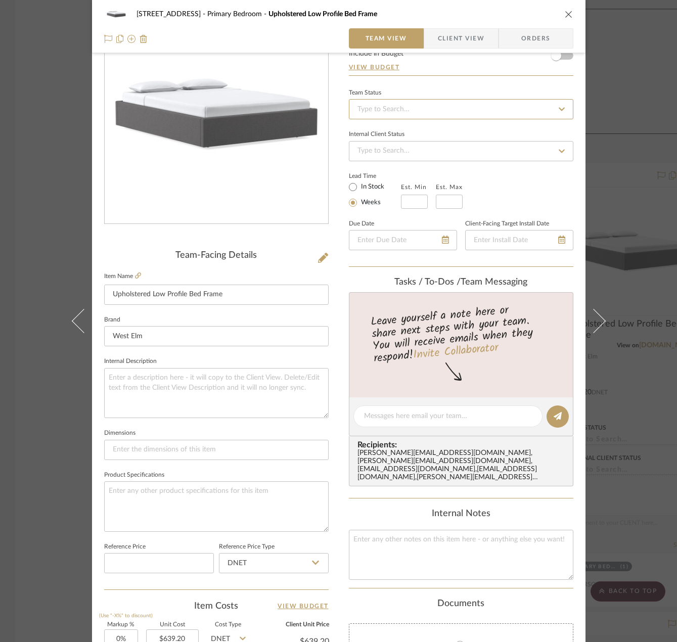
scroll to position [51, 0]
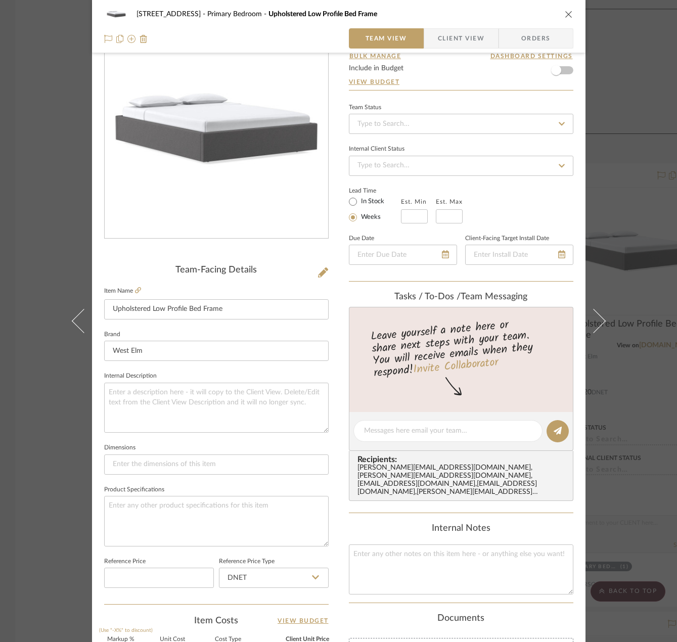
drag, startPoint x: 443, startPoint y: 31, endPoint x: 411, endPoint y: 77, distance: 55.9
click at [442, 34] on span "Client View" at bounding box center [461, 38] width 46 height 20
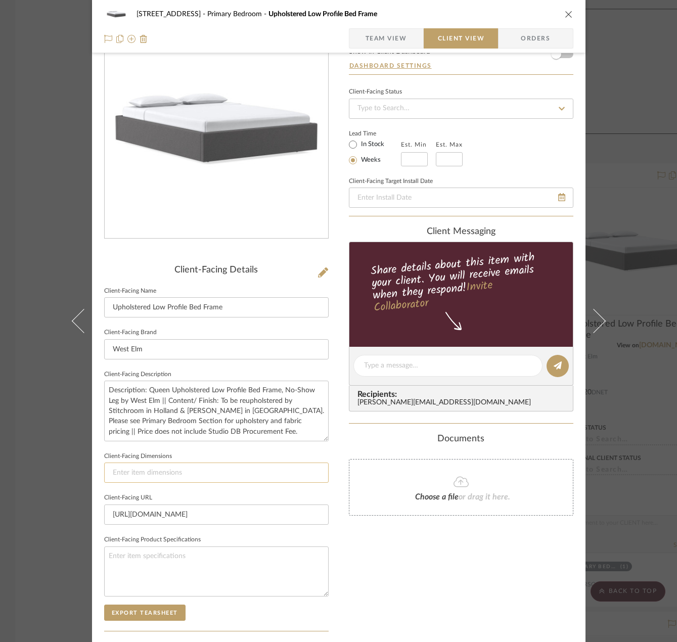
click at [173, 469] on input at bounding box center [216, 472] width 224 height 20
paste input "44"w x 80"d x 14"h"
type input "44"w x 80"d x 14"h"
click at [333, 397] on div "24080 - [STREET_ADDRESS][GEOGRAPHIC_DATA] Bedroom Upholstered Low Profile Bed F…" at bounding box center [338, 369] width 493 height 825
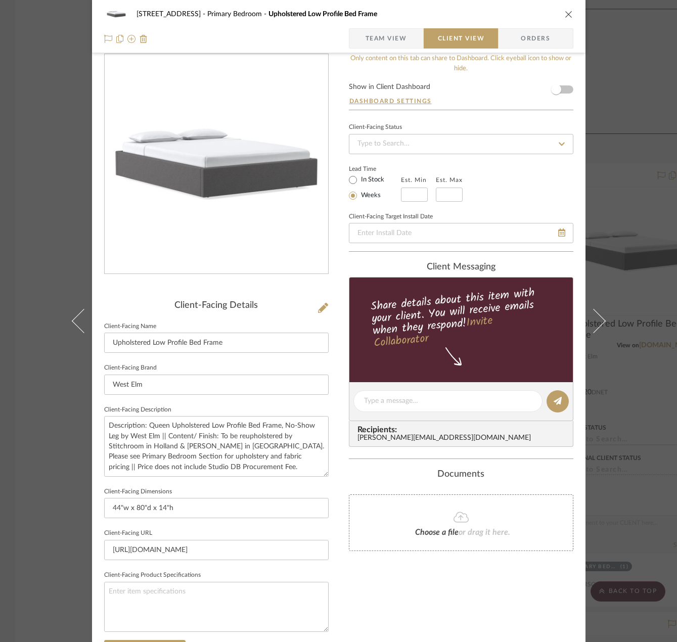
scroll to position [0, 0]
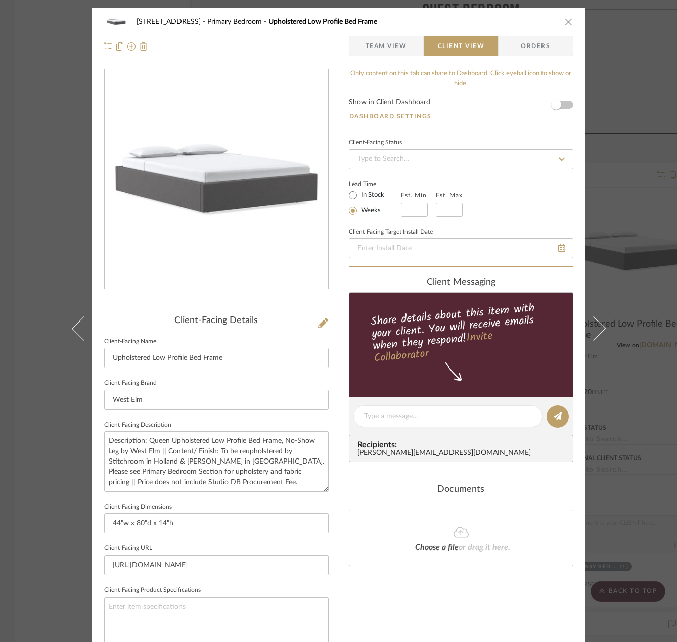
drag, startPoint x: 26, startPoint y: 134, endPoint x: 225, endPoint y: 197, distance: 209.2
click at [26, 134] on div "24080 - [STREET_ADDRESS][GEOGRAPHIC_DATA] Bedroom Upholstered Low Profile Bed F…" at bounding box center [338, 321] width 677 height 642
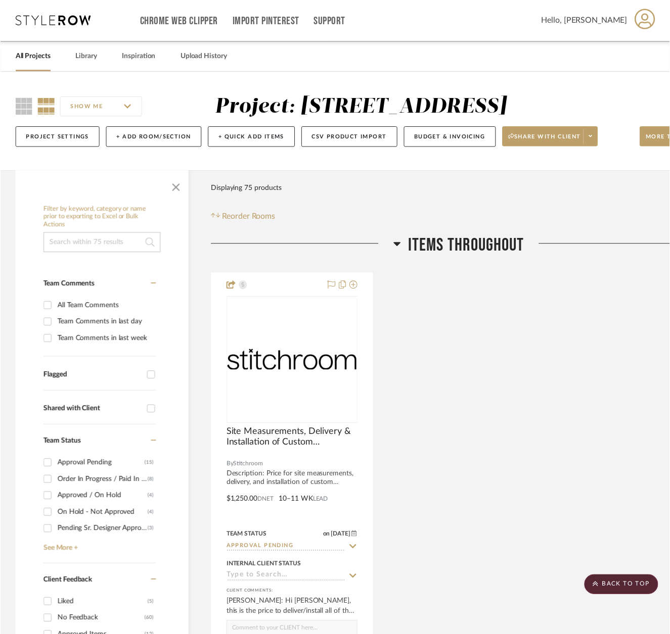
scroll to position [7378, 0]
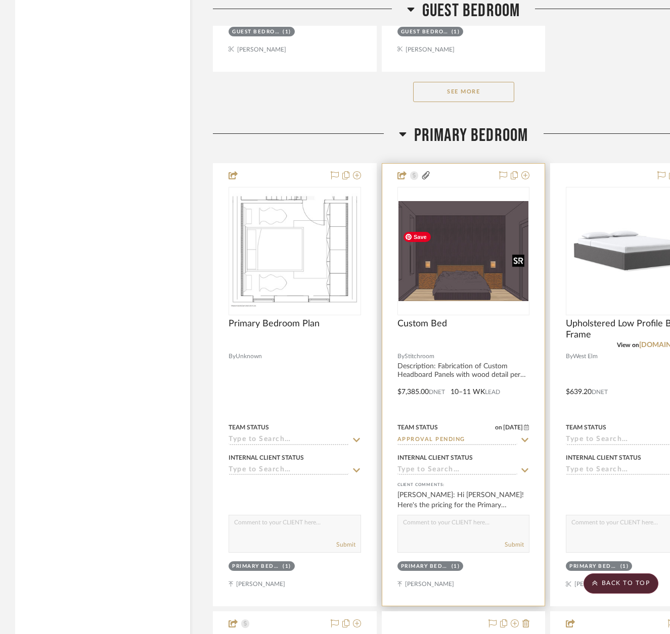
click at [452, 295] on img "0" at bounding box center [463, 251] width 130 height 100
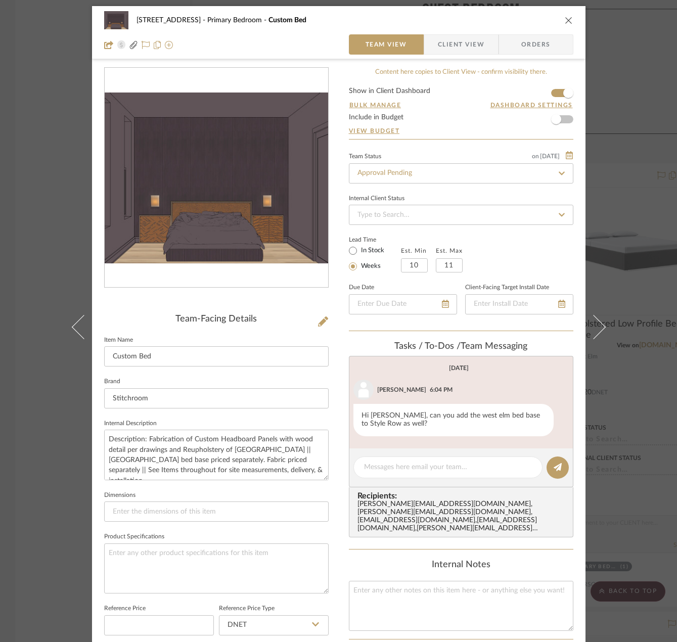
scroll to position [0, 0]
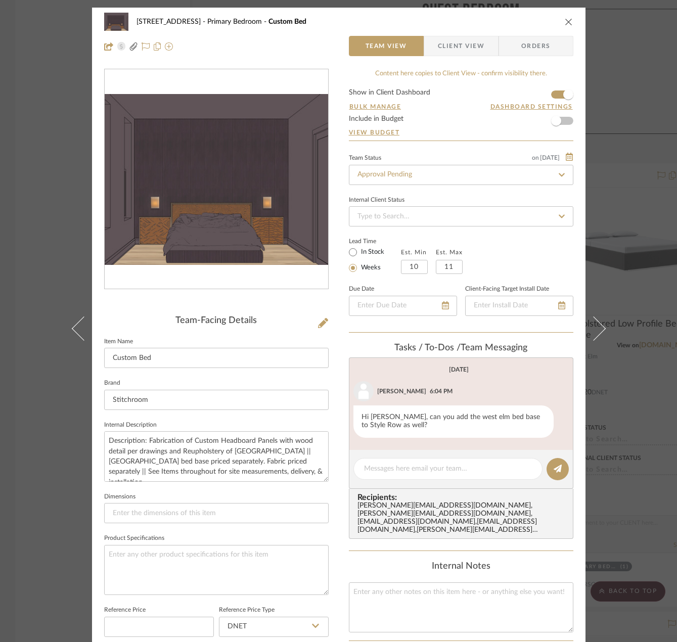
click at [627, 124] on div "24080 - [STREET_ADDRESS][GEOGRAPHIC_DATA] Bedroom Custom Bed Team View Client V…" at bounding box center [338, 321] width 677 height 642
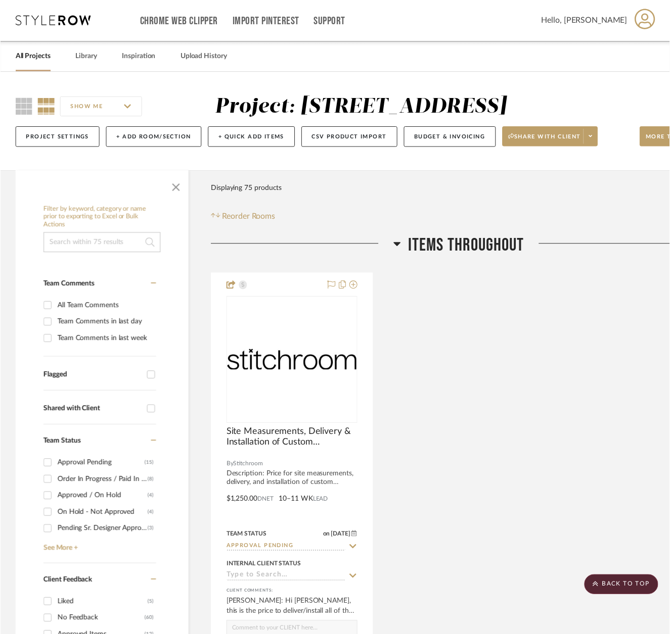
scroll to position [7378, 0]
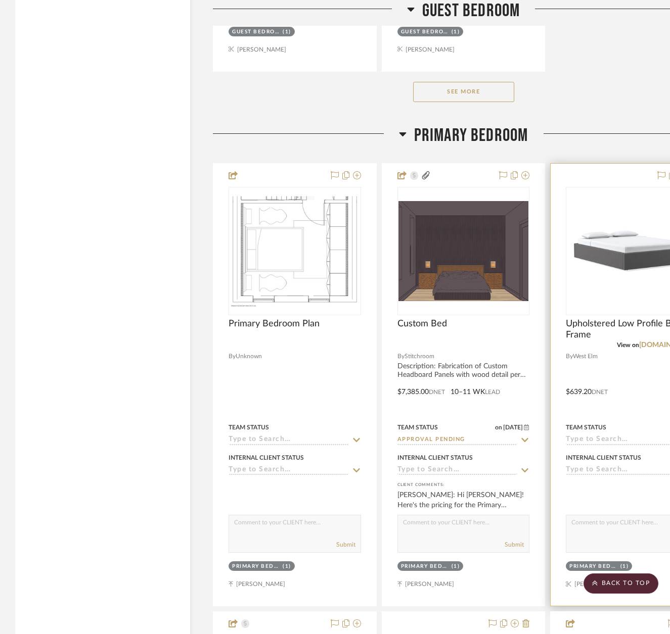
click at [615, 404] on div at bounding box center [631, 385] width 163 height 442
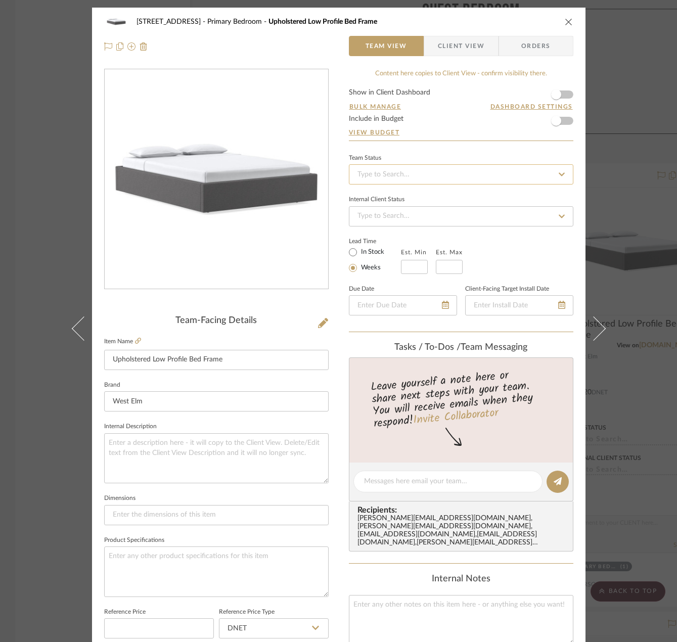
click at [396, 173] on input at bounding box center [461, 174] width 224 height 20
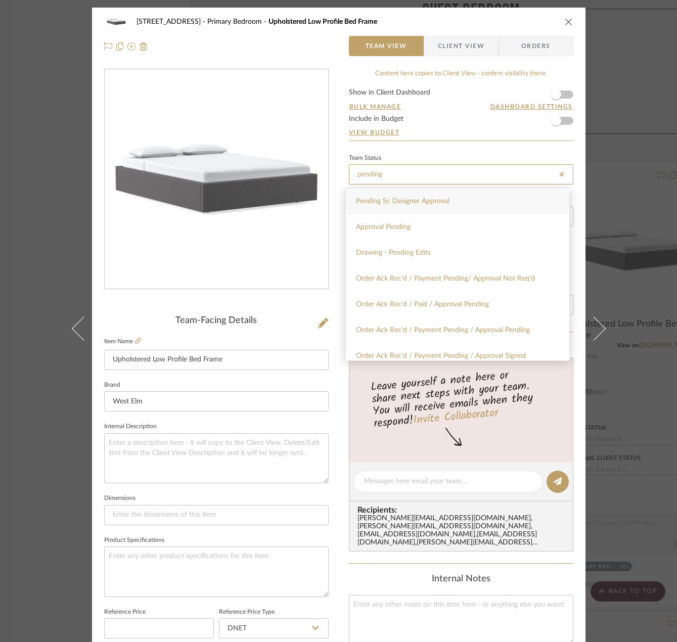
type input "pending"
click at [412, 204] on span "Pending Sr. Designer Approval" at bounding box center [402, 201] width 93 height 7
type input "[DATE]"
type input "Pending Sr. Designer Approval"
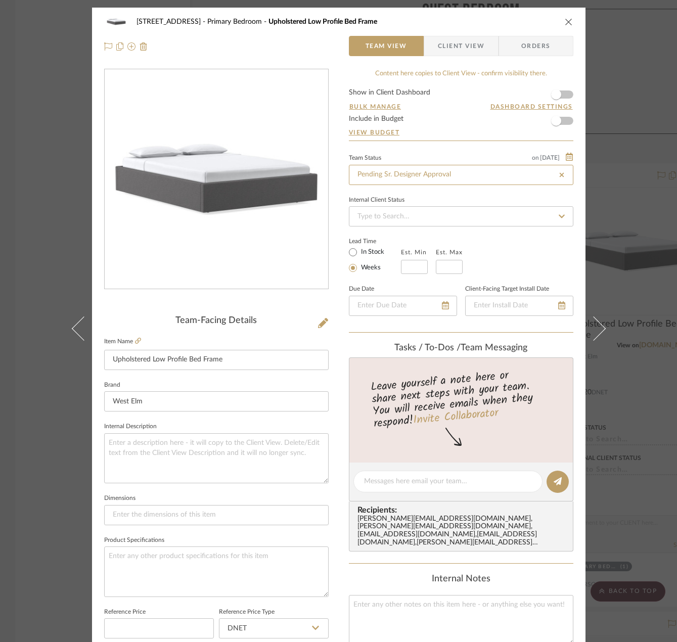
type input "[DATE]"
type input "Pending Sr. Designer Approval"
click at [626, 46] on div "24080 - [STREET_ADDRESS] Primary Bedroom Upholstered Low Profile Bed Frame Team…" at bounding box center [338, 321] width 677 height 642
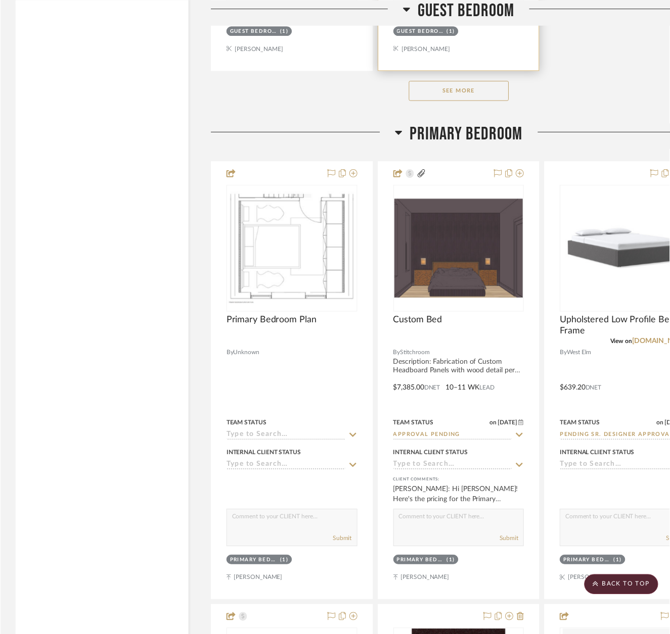
scroll to position [7378, 0]
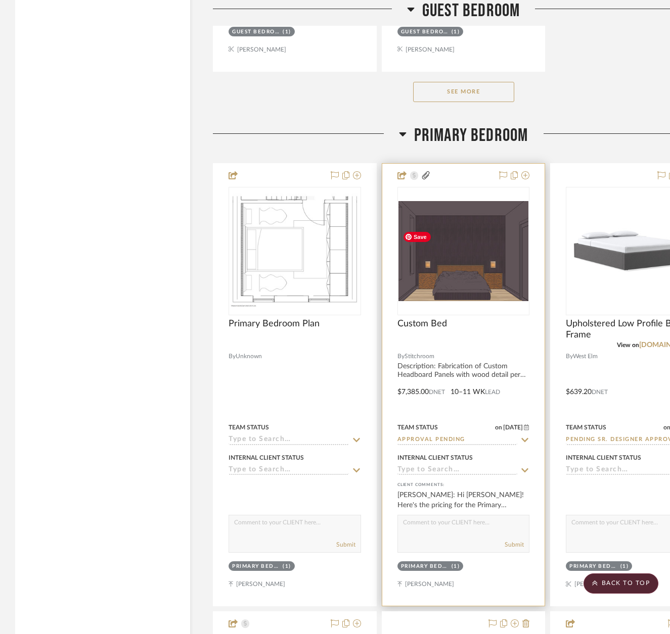
click at [487, 269] on img "0" at bounding box center [463, 251] width 130 height 100
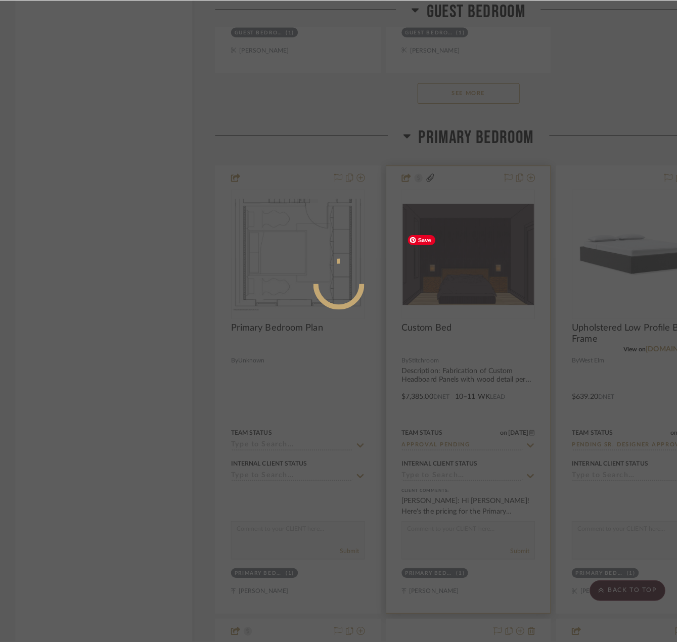
scroll to position [0, 0]
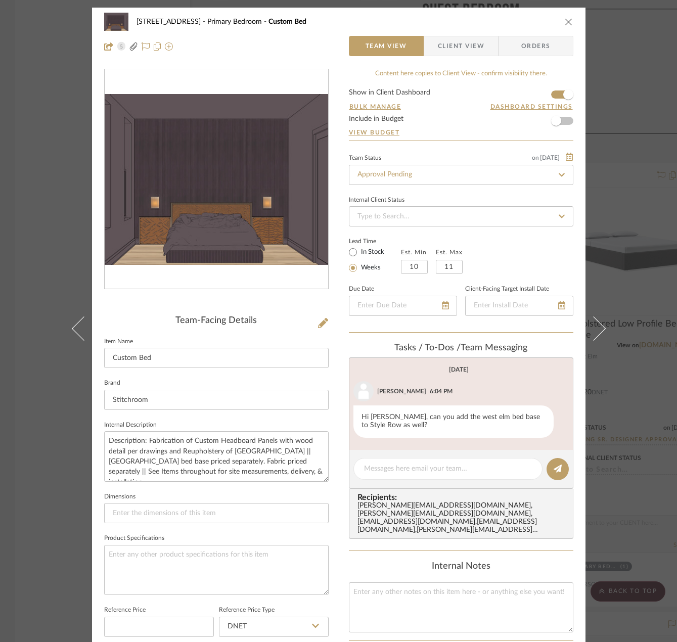
click at [478, 54] on span "Client View" at bounding box center [461, 46] width 46 height 20
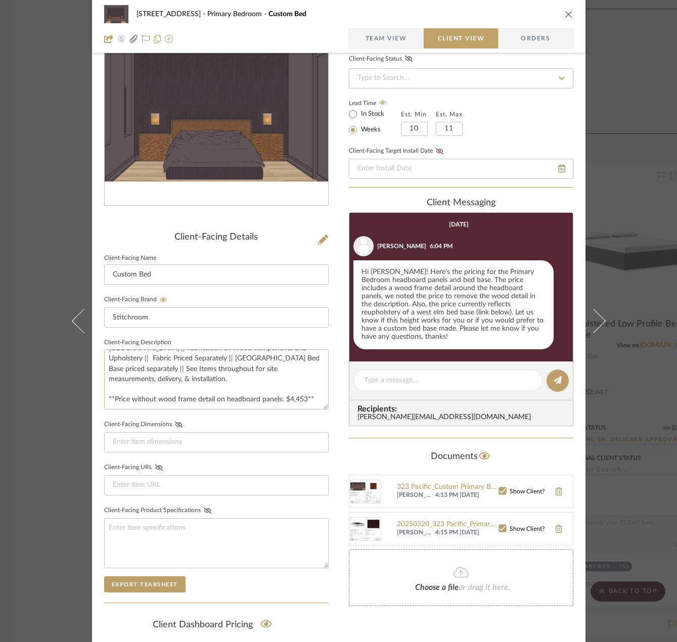
scroll to position [101, 0]
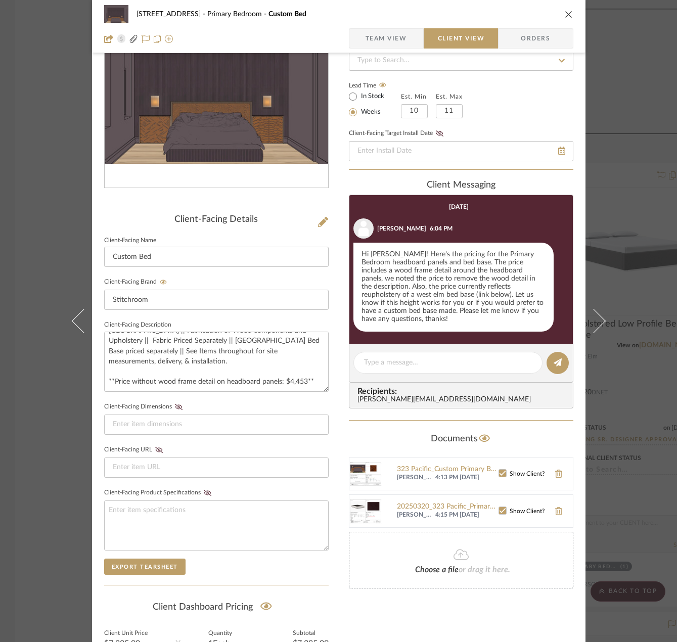
click at [639, 119] on div "24080 - [STREET_ADDRESS][GEOGRAPHIC_DATA] Bedroom Custom Bed Team View Client V…" at bounding box center [338, 321] width 677 height 642
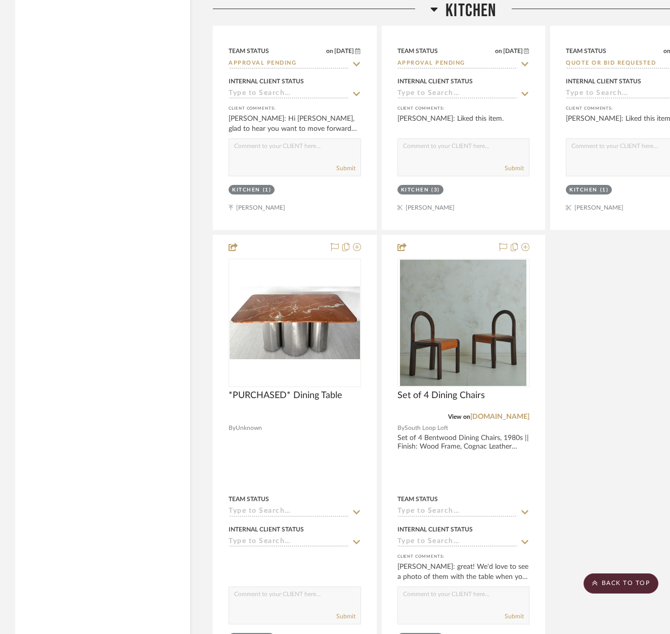
scroll to position [3032, 0]
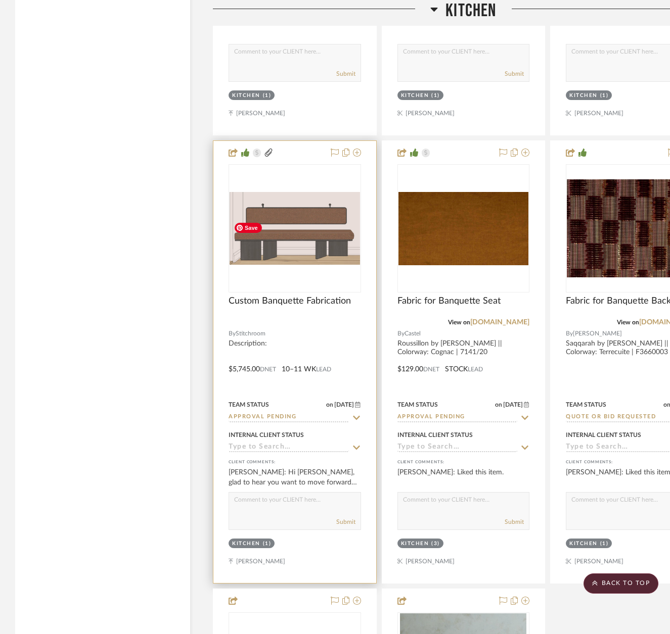
click at [307, 241] on img "0" at bounding box center [294, 228] width 130 height 73
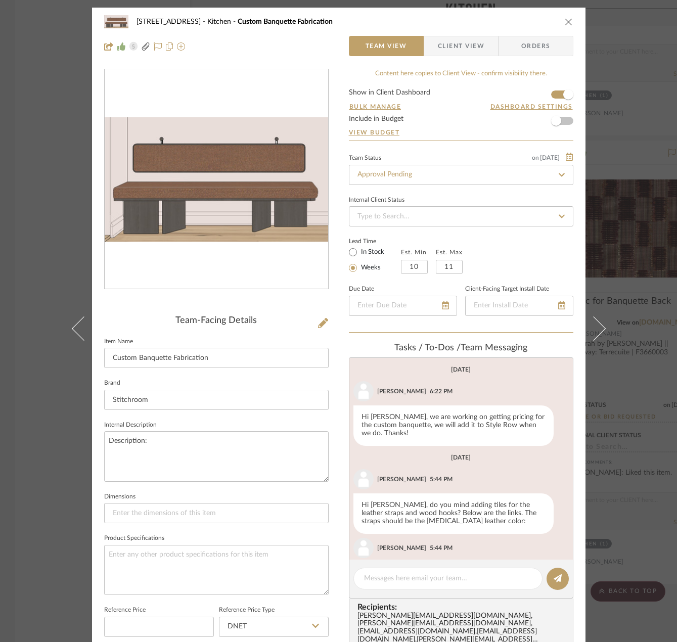
scroll to position [260, 0]
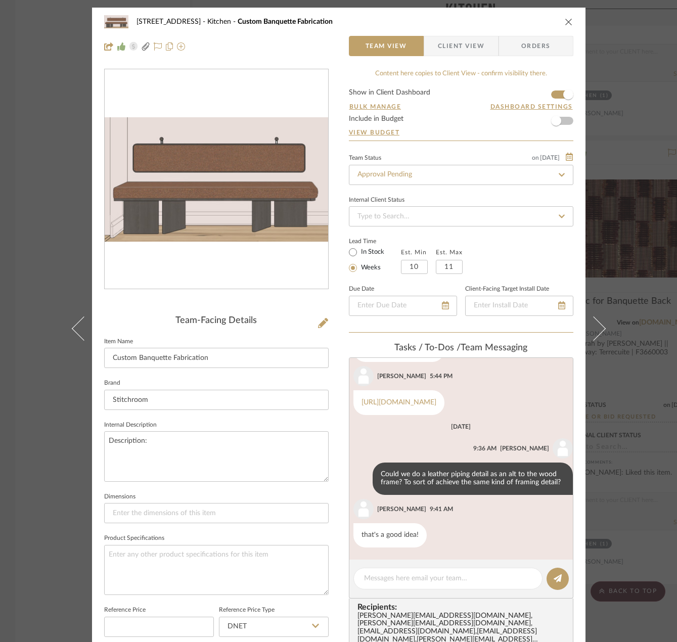
click at [460, 44] on span "Client View" at bounding box center [461, 46] width 46 height 20
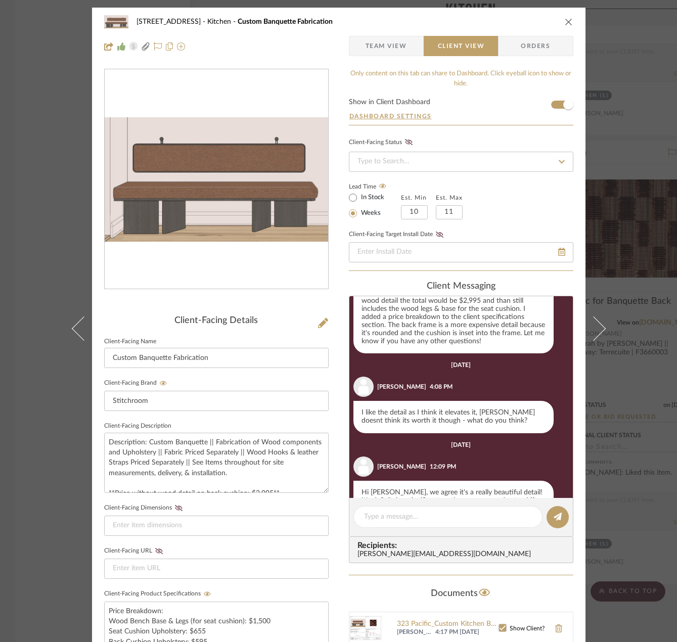
scroll to position [328, 0]
